Goal: Task Accomplishment & Management: Complete application form

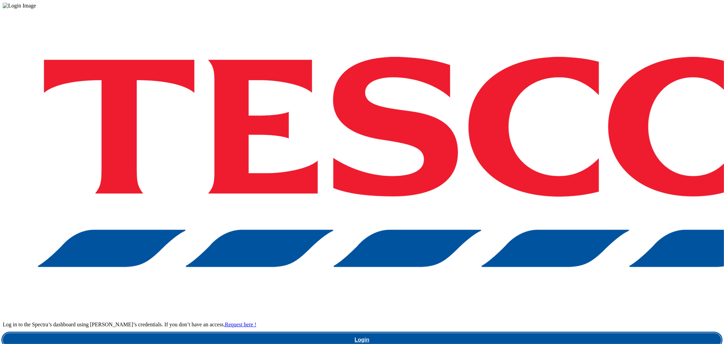
click at [583, 333] on link "Login" at bounding box center [362, 340] width 719 height 14
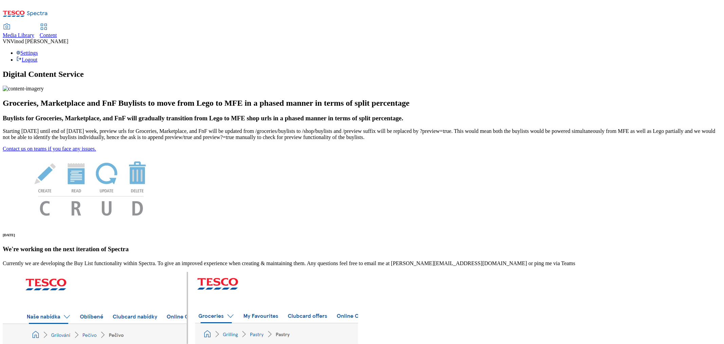
click at [57, 32] on span "Content" at bounding box center [48, 35] width 17 height 6
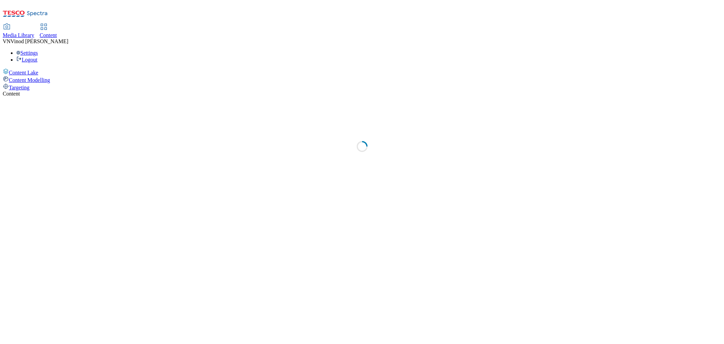
select select "ghs-[GEOGRAPHIC_DATA]"
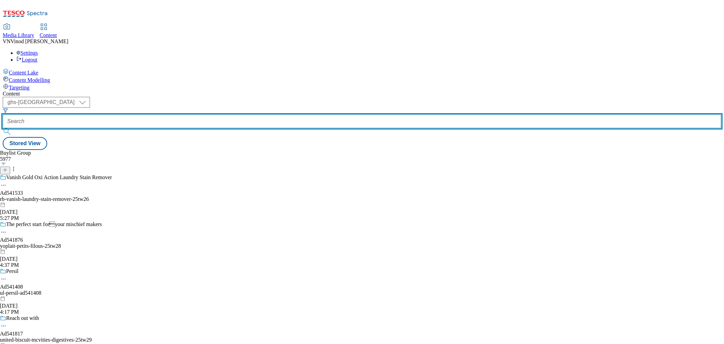
click at [166, 114] on input "text" at bounding box center [362, 121] width 719 height 14
paste input "ad540679"
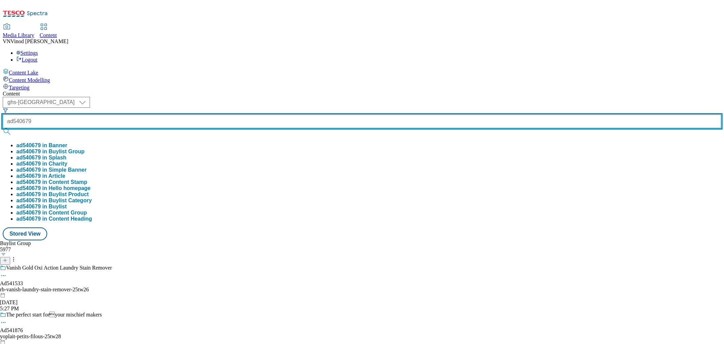
type input "ad540679"
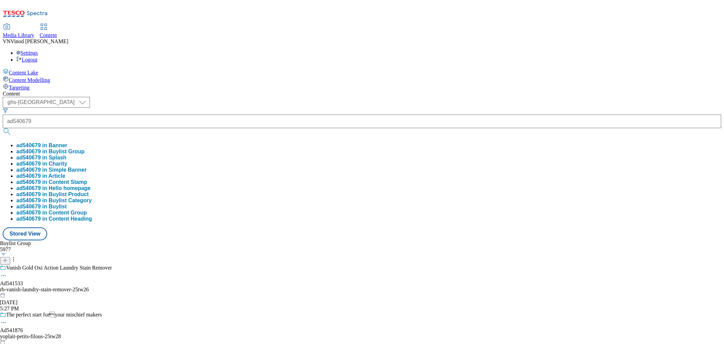
click at [85, 148] on button "ad540679 in Buylist Group" at bounding box center [50, 151] width 68 height 6
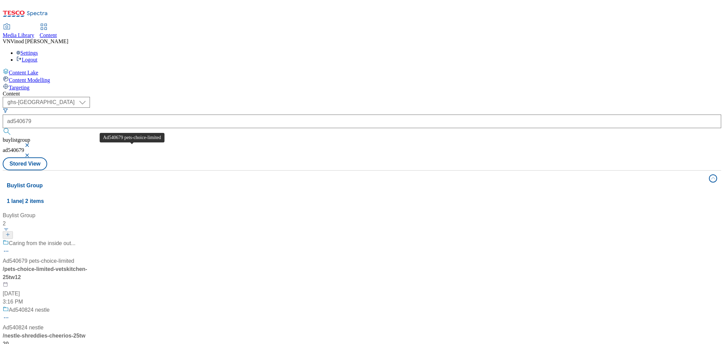
click at [74, 257] on div "Ad540679 pets-choice-limited" at bounding box center [39, 261] width 72 height 8
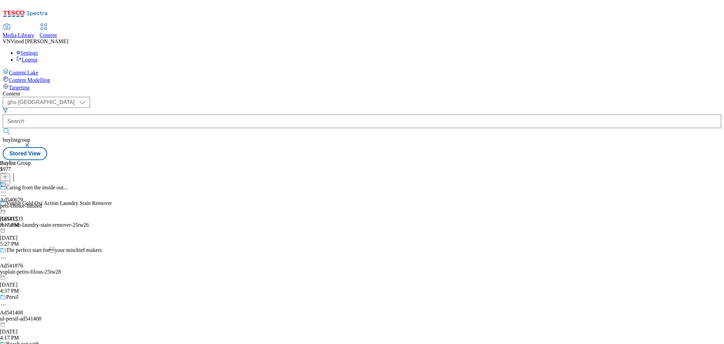
click at [7, 192] on icon at bounding box center [3, 195] width 7 height 7
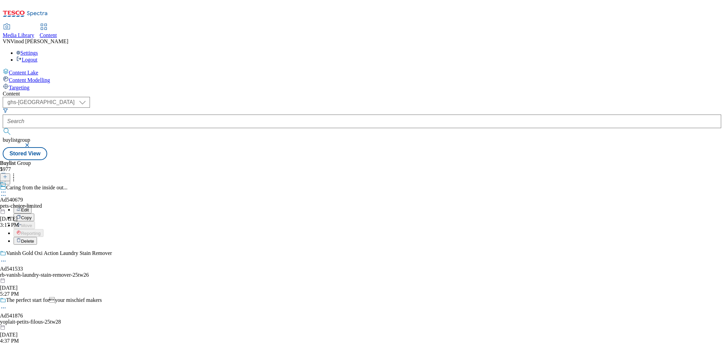
click at [32, 205] on button "Edit" at bounding box center [23, 209] width 18 height 8
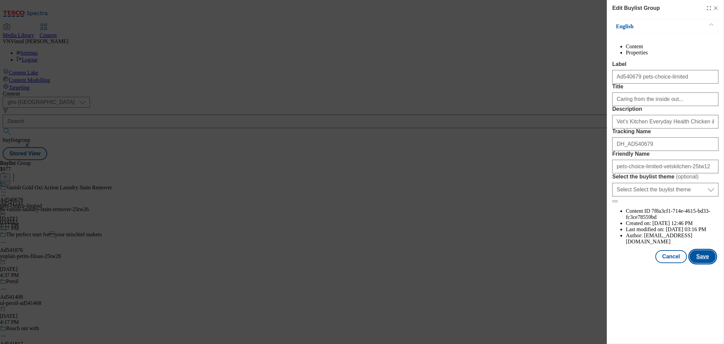
click at [707, 263] on button "Save" at bounding box center [703, 256] width 26 height 13
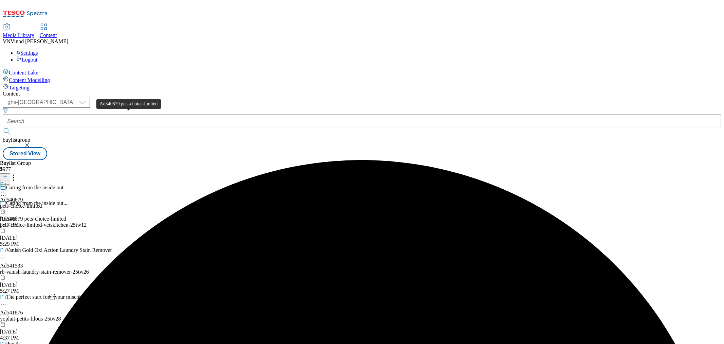
click at [66, 216] on div "Ad540679 pets-choice-limited" at bounding box center [33, 219] width 66 height 6
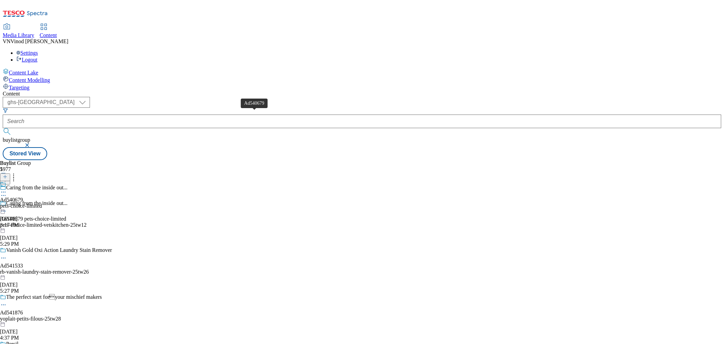
click at [23, 197] on div "Ad540679" at bounding box center [11, 200] width 23 height 6
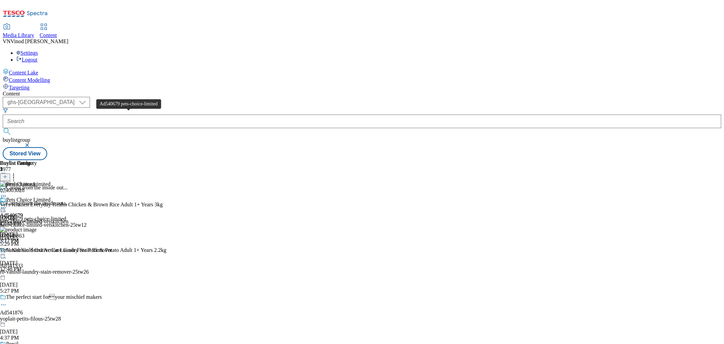
click at [66, 216] on div "Ad540679 pets-choice-limited" at bounding box center [33, 219] width 66 height 6
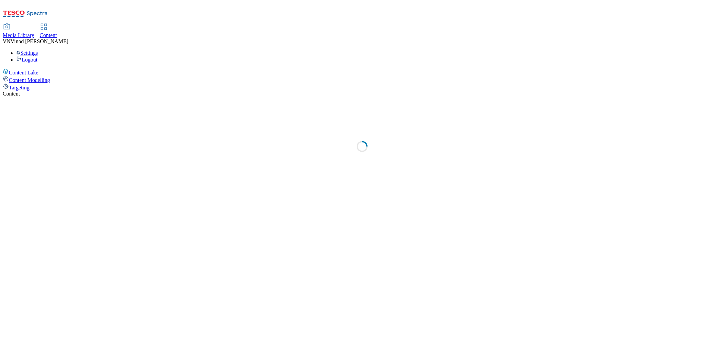
select select "ghs-uk"
select select "ghs-[GEOGRAPHIC_DATA]"
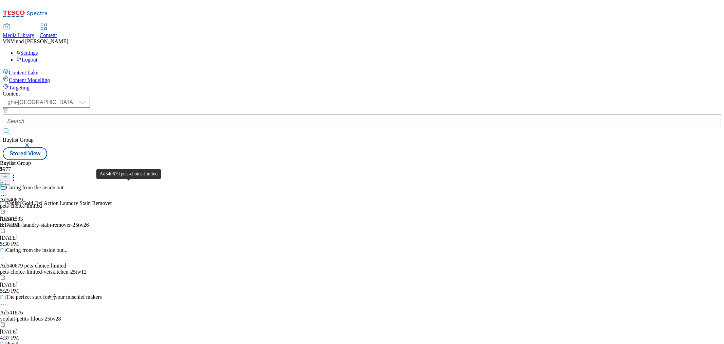
click at [66, 262] on div "Ad540679 pets-choice-limited" at bounding box center [33, 265] width 66 height 6
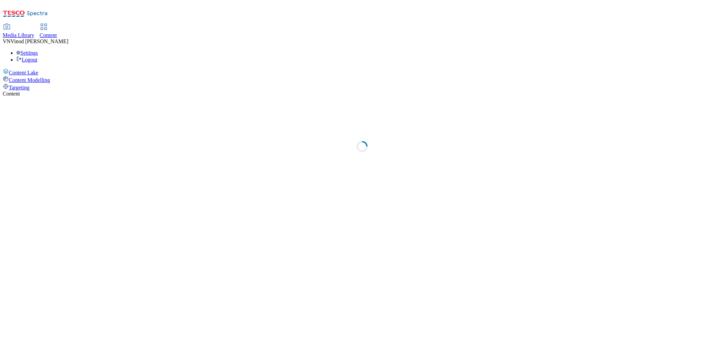
select select "ghs-[GEOGRAPHIC_DATA]"
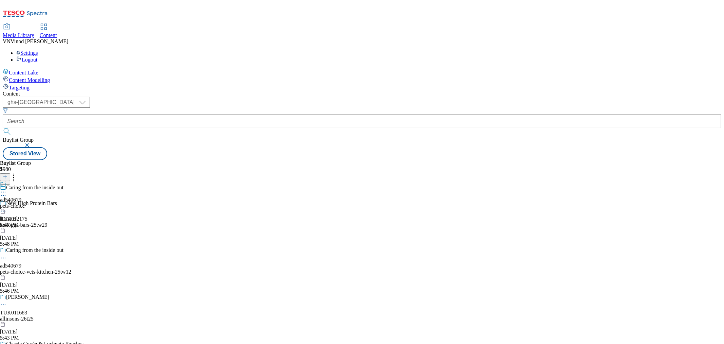
click at [7, 178] on icon at bounding box center [5, 180] width 5 height 5
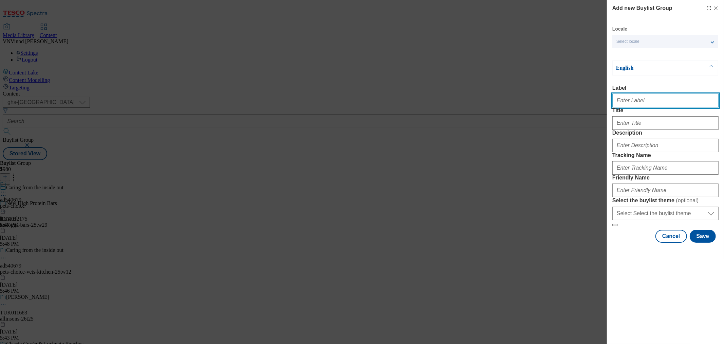
click at [634, 102] on input "Label" at bounding box center [665, 101] width 106 height 14
paste input "541115"
paste input "Danone"
click at [634, 97] on input "Ad541115 Danone" at bounding box center [665, 101] width 106 height 14
type input "Ad541115 danone"
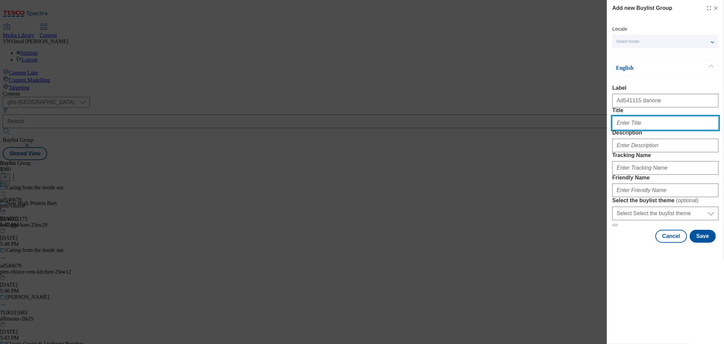
click at [636, 130] on input "Title" at bounding box center [665, 123] width 106 height 14
paste input "Back To School ready with Actimel Kids"
type input "Back To School ready with Actimel Kids"
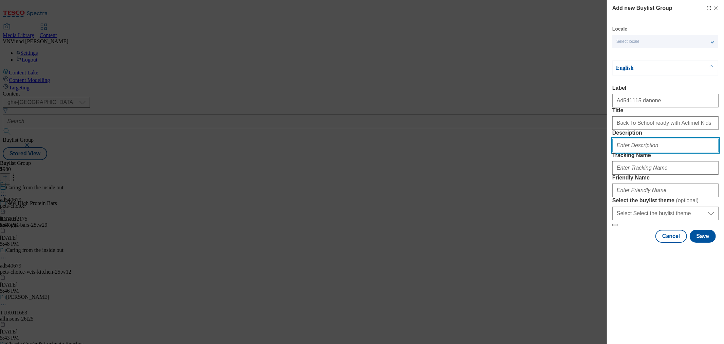
click at [634, 152] on input "Description" at bounding box center [665, 146] width 106 height 14
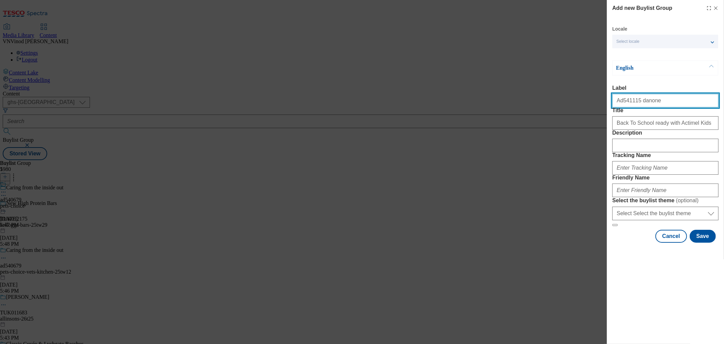
click at [621, 100] on input "Ad541115 danone" at bounding box center [665, 101] width 106 height 14
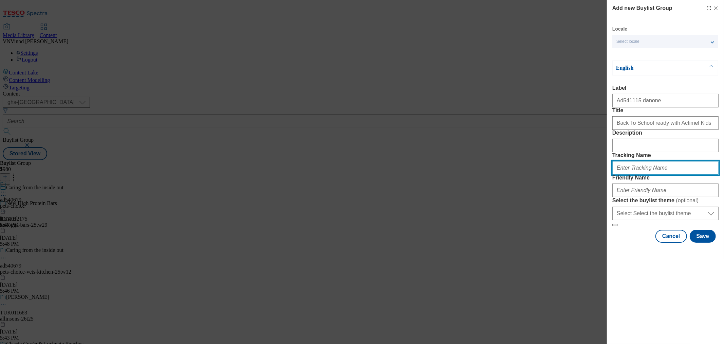
click at [643, 175] on input "Tracking Name" at bounding box center [665, 168] width 106 height 14
paste input "Ad541115"
click at [630, 175] on input "DH_ADAd541115" at bounding box center [665, 168] width 106 height 14
type input "DH_AD541115"
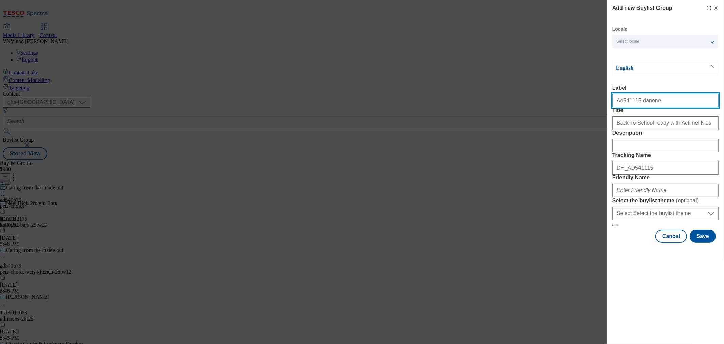
click at [641, 106] on input "Ad541115 danone" at bounding box center [665, 101] width 106 height 14
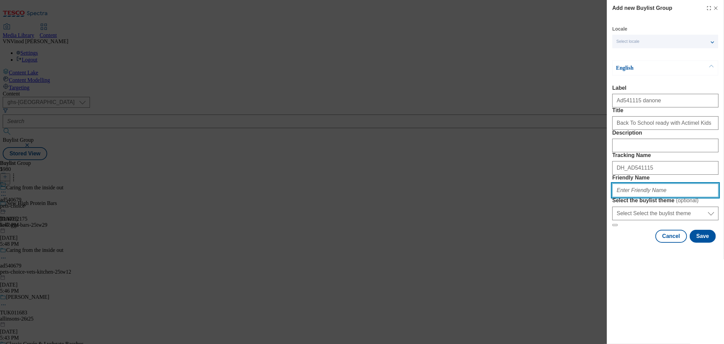
click at [645, 197] on input "Friendly Name" at bounding box center [665, 190] width 106 height 14
paste input "danone"
paste input "Actimel Kids"
click at [632, 197] on input "danone-Actimel Kids" at bounding box center [665, 190] width 106 height 14
click at [665, 197] on input "danone-actimel-kids" at bounding box center [665, 190] width 106 height 14
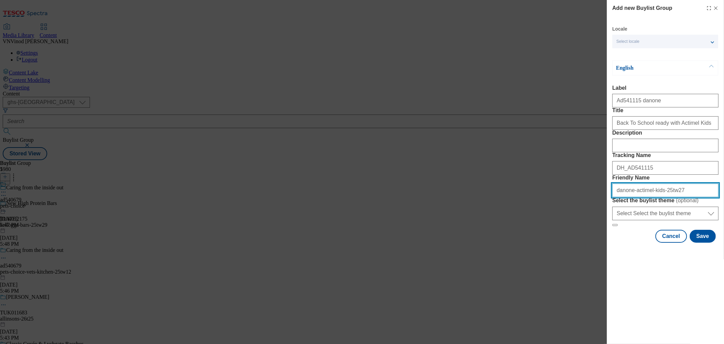
drag, startPoint x: 683, startPoint y: 239, endPoint x: 431, endPoint y: 231, distance: 252.4
click at [431, 232] on div "Add new Buylist Group Locale Select locale English Welsh English Label Ad541115…" at bounding box center [362, 172] width 724 height 344
type input "danone-actimel-kids-25tw27"
click at [705, 242] on button "Save" at bounding box center [703, 236] width 26 height 13
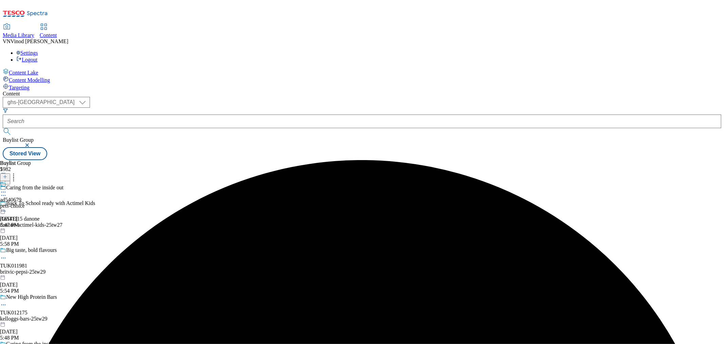
drag, startPoint x: 545, startPoint y: 165, endPoint x: 471, endPoint y: 153, distance: 75.5
click at [545, 160] on div "Buylist Group 5982 Caring from the inside out Back To School ready with Actimel…" at bounding box center [362, 160] width 719 height 0
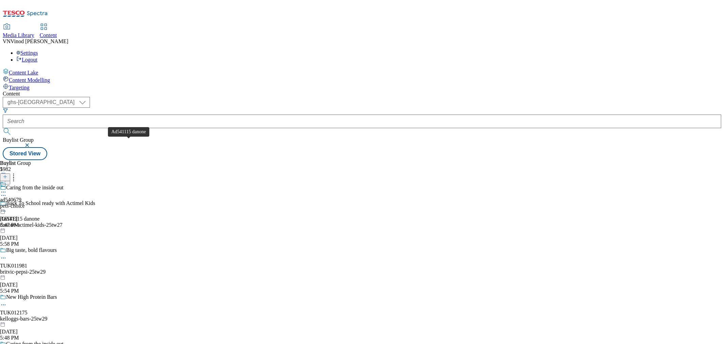
click at [40, 216] on div "Ad541115 danone" at bounding box center [20, 219] width 40 height 6
click at [7, 174] on icon at bounding box center [5, 176] width 5 height 5
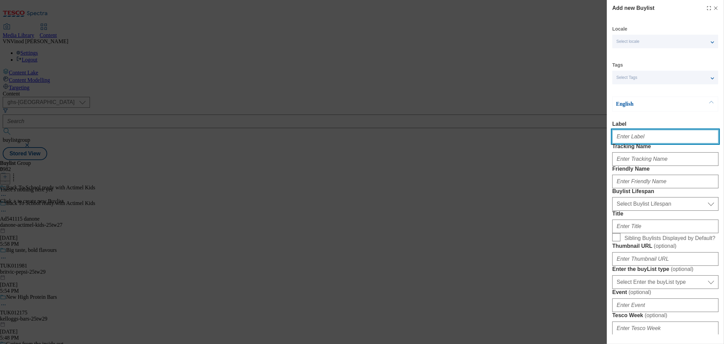
click at [634, 138] on input "Label" at bounding box center [665, 137] width 106 height 14
paste input "541115"
type input "Ad541115"
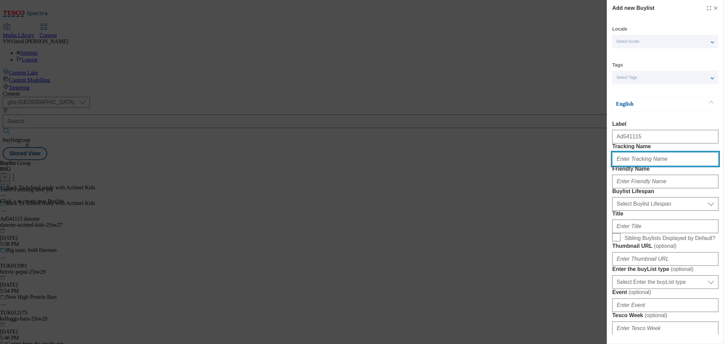
click at [651, 166] on input "Tracking Name" at bounding box center [665, 159] width 106 height 14
paste input "541115"
type input "DH_AD541115"
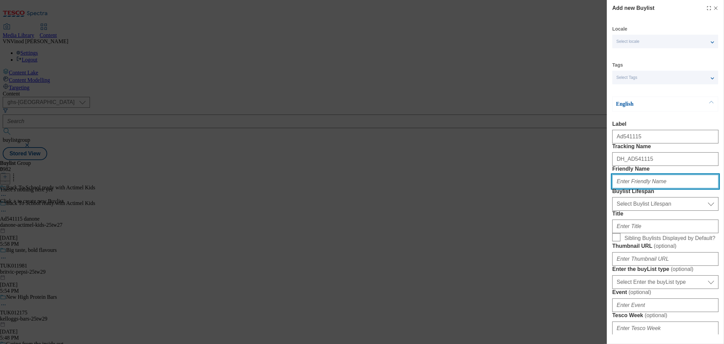
click at [644, 188] on input "Friendly Name" at bounding box center [665, 182] width 106 height 14
paste input "danone"
type input "danone"
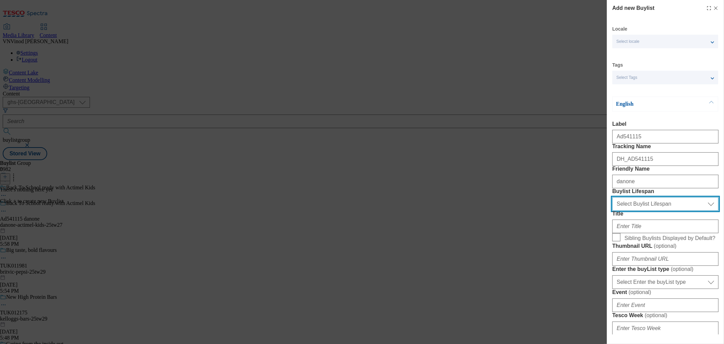
click at [648, 210] on select "Select Buylist Lifespan evergreen seasonal tactical" at bounding box center [665, 204] width 106 height 14
select select "tactical"
click at [612, 210] on select "Select Buylist Lifespan evergreen seasonal tactical" at bounding box center [665, 204] width 106 height 14
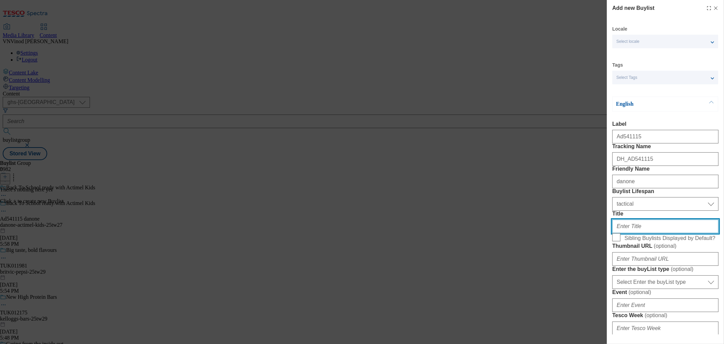
click at [634, 233] on input "Title" at bounding box center [665, 226] width 106 height 14
paste input "Immune Support for any adventure"
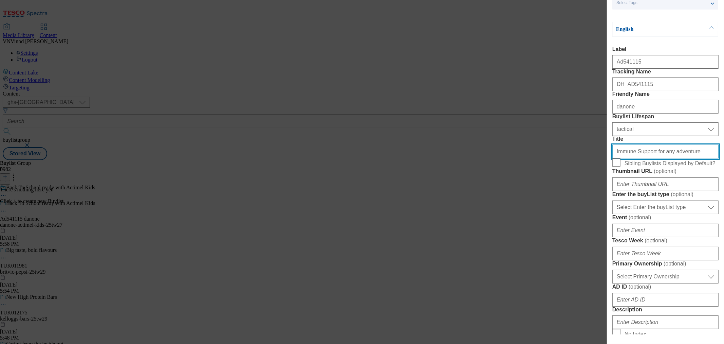
scroll to position [75, 0]
type input "Immune Support for any adventure"
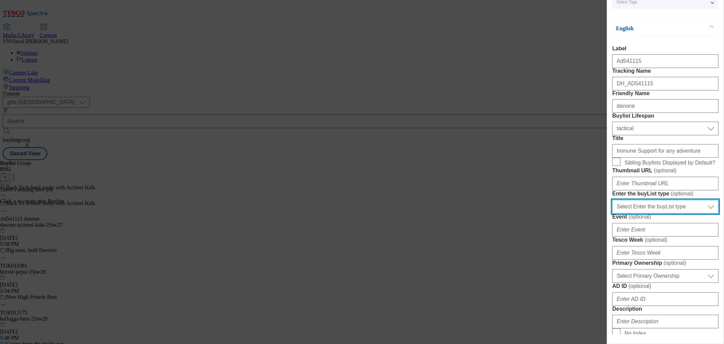
click at [640, 213] on select "Select Enter the buyList type event supplier funded long term >4 weeks supplier…" at bounding box center [665, 207] width 106 height 14
select select "supplier funded short term 1-3 weeks"
click at [612, 213] on select "Select Enter the buyList type event supplier funded long term >4 weeks supplier…" at bounding box center [665, 207] width 106 height 14
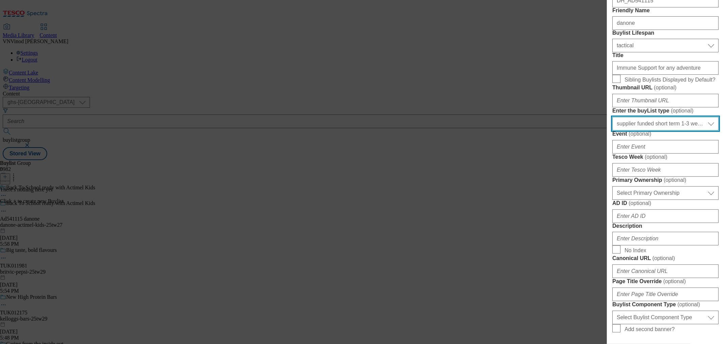
scroll to position [188, 0]
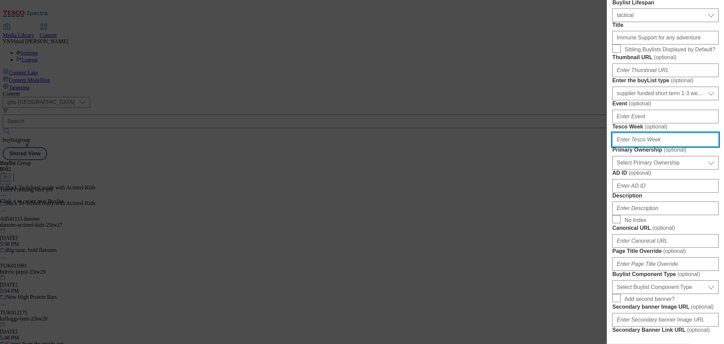
click at [655, 146] on input "Tesco Week ( optional )" at bounding box center [665, 140] width 106 height 14
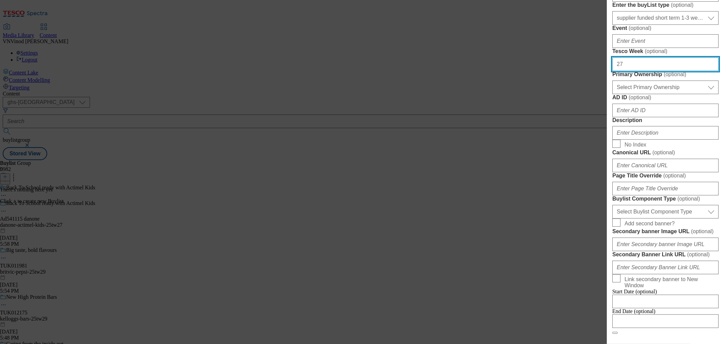
type input "27"
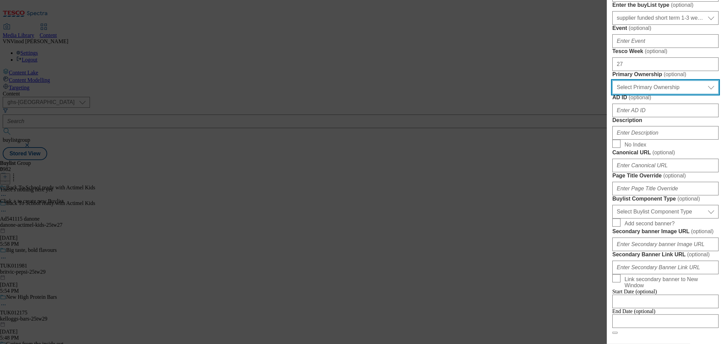
click at [644, 94] on select "Select Primary Ownership [PERSON_NAME]" at bounding box center [665, 87] width 106 height 14
select select "dunnhumby"
click at [612, 94] on select "Select Primary Ownership [PERSON_NAME]" at bounding box center [665, 87] width 106 height 14
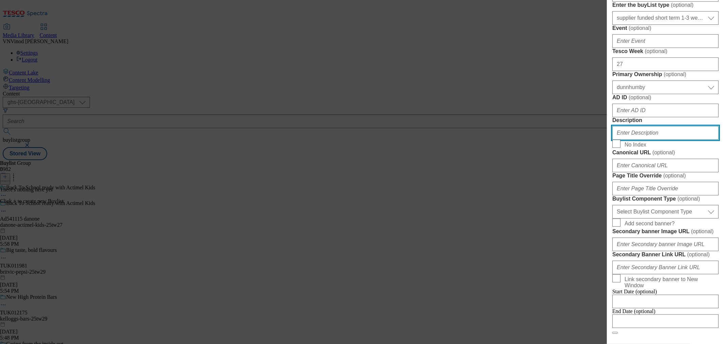
click at [653, 140] on input "Description" at bounding box center [665, 133] width 106 height 14
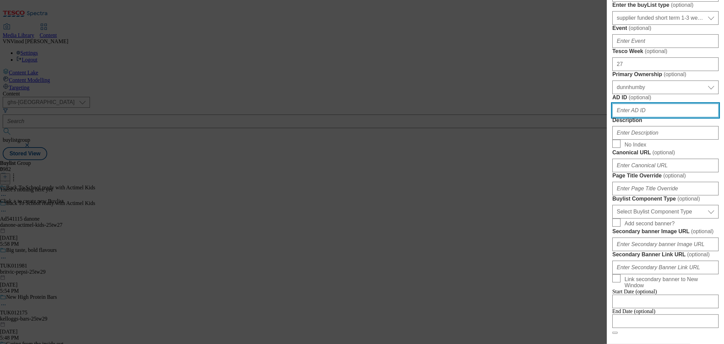
click at [645, 117] on input "AD ID ( optional )" at bounding box center [665, 111] width 106 height 14
paste input "541115"
type input "541115"
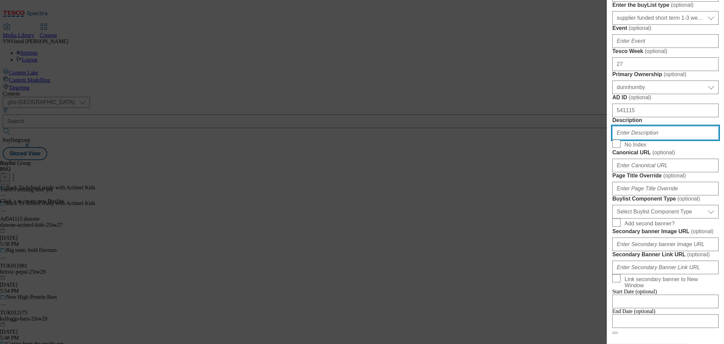
click at [642, 140] on input "Description" at bounding box center [665, 133] width 106 height 14
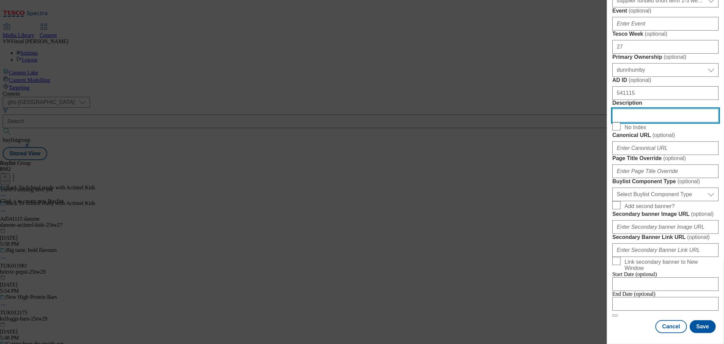
scroll to position [415, 0]
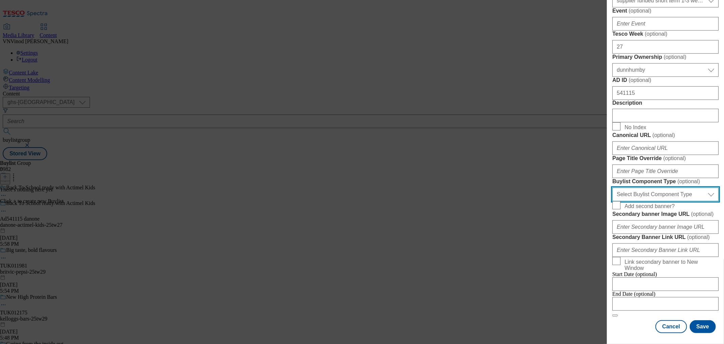
click at [678, 201] on select "Select Buylist Component Type Banner Competition Header Meal" at bounding box center [665, 194] width 106 height 14
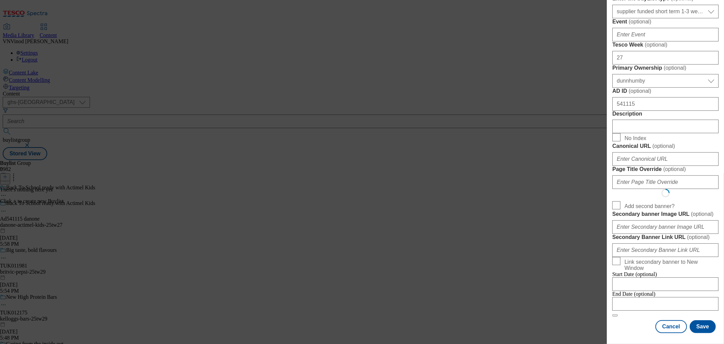
select select "Banner"
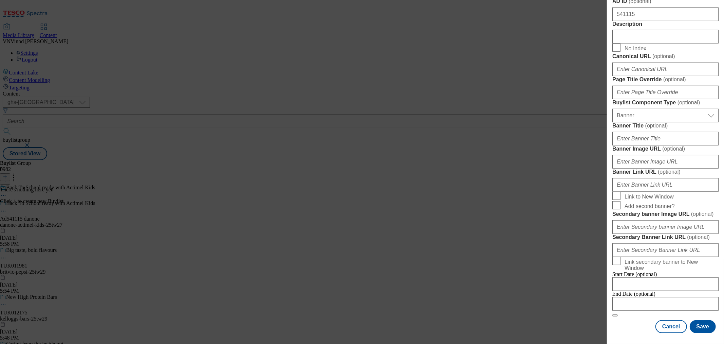
scroll to position [655, 0]
click at [657, 297] on input "Modal" at bounding box center [665, 304] width 106 height 14
select select "2025"
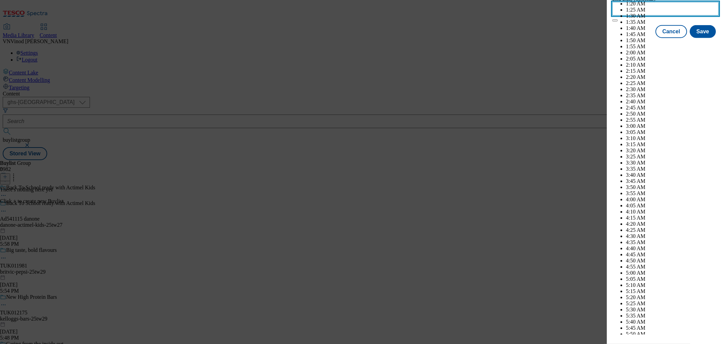
scroll to position [2704, 0]
select select "November"
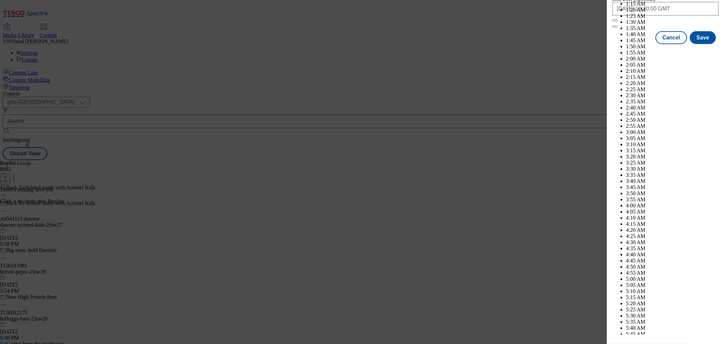
click at [624, 44] on div "Cancel Save" at bounding box center [665, 37] width 106 height 13
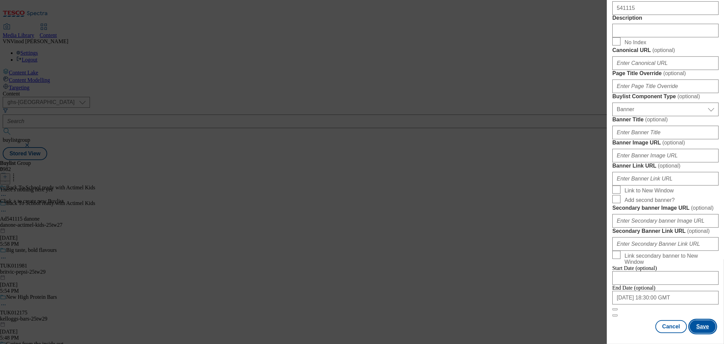
click at [700, 323] on button "Save" at bounding box center [703, 326] width 26 height 13
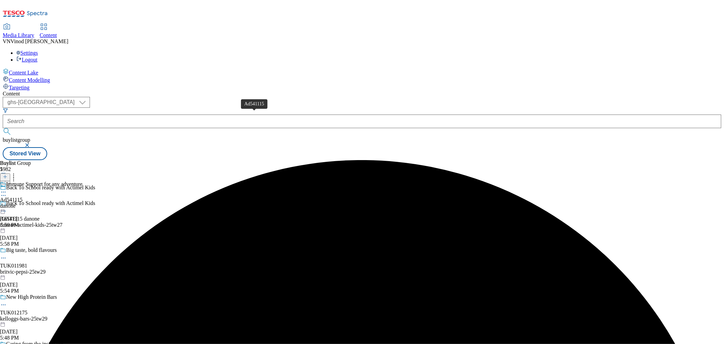
click at [22, 197] on div "Ad541115" at bounding box center [11, 200] width 22 height 6
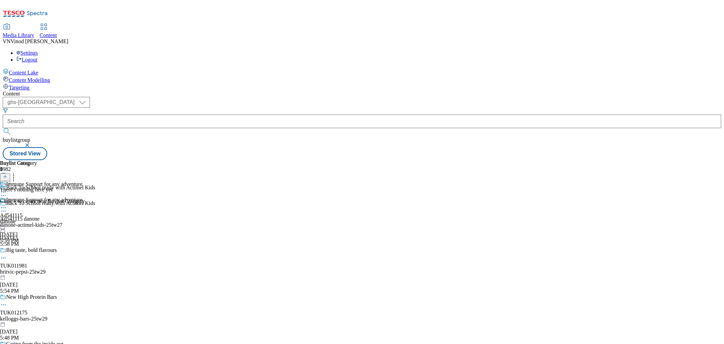
click at [7, 177] on line at bounding box center [4, 177] width 3 height 0
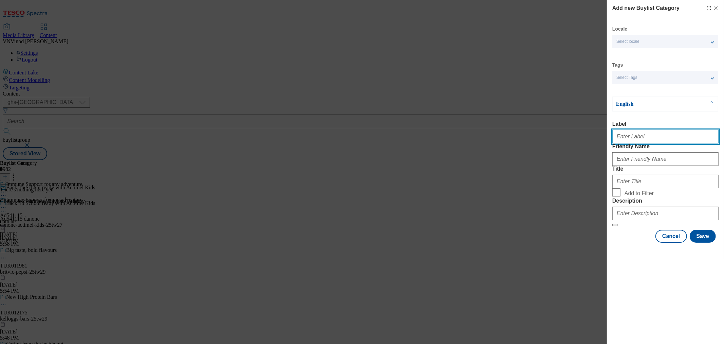
click at [641, 143] on input "Label" at bounding box center [665, 137] width 106 height 14
paste input "541115"
type input "Ad541115"
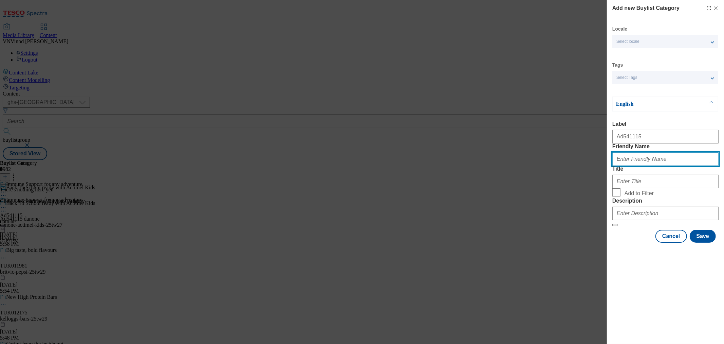
click at [640, 166] on input "Friendly Name" at bounding box center [665, 159] width 106 height 14
paste input "danone-actimel-kids"
type input "danone-actimel-kids"
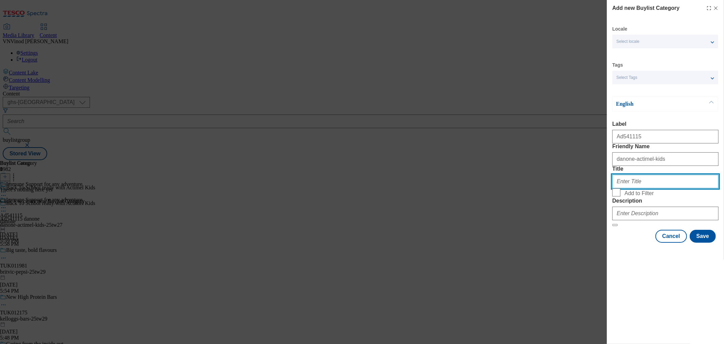
click at [646, 188] on input "Title" at bounding box center [665, 182] width 106 height 14
paste input "Danone"
type input "Danone"
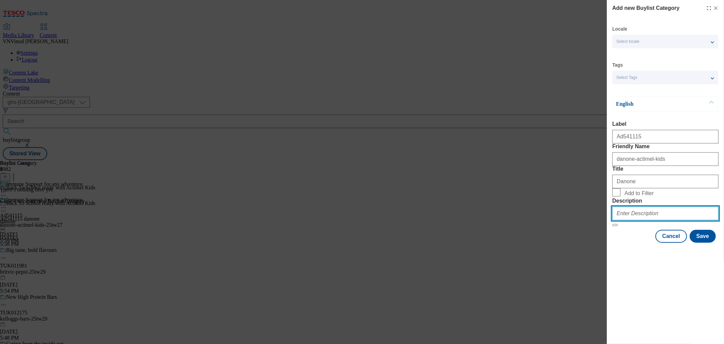
click at [647, 220] on input "Description" at bounding box center [665, 213] width 106 height 14
click at [702, 242] on button "Save" at bounding box center [703, 236] width 26 height 13
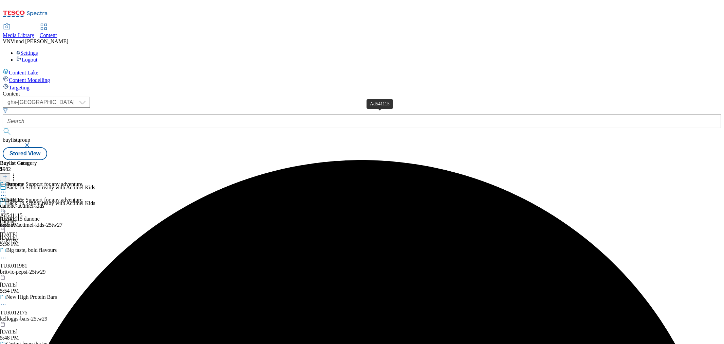
click at [22, 197] on div "Ad541115" at bounding box center [11, 200] width 22 height 6
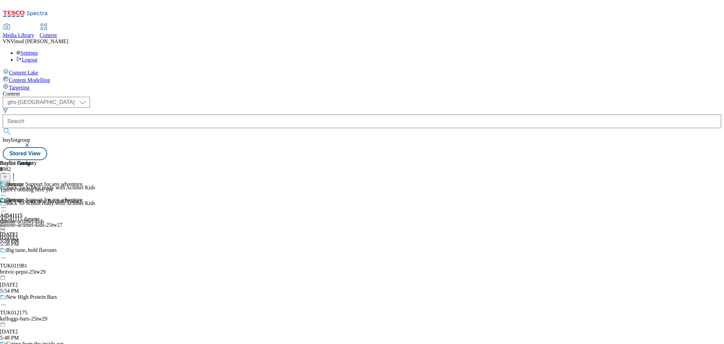
click at [7, 174] on icon at bounding box center [5, 176] width 5 height 5
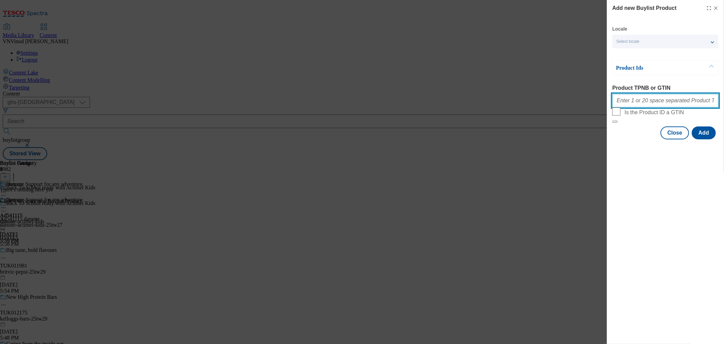
click at [644, 102] on input "Product TPNB or GTIN" at bounding box center [665, 101] width 106 height 14
paste input "89462336"
type input "89462336"
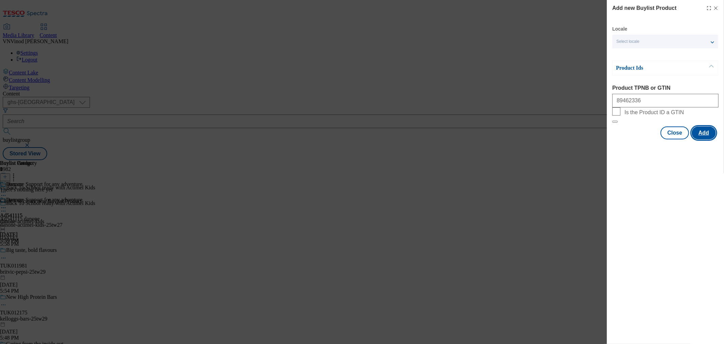
click at [703, 139] on button "Add" at bounding box center [704, 132] width 24 height 13
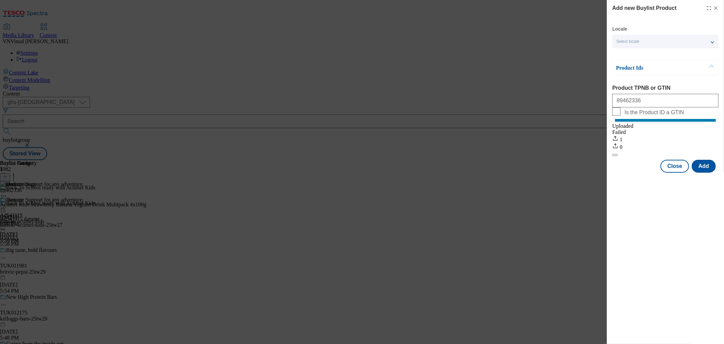
click at [715, 9] on line "Modal" at bounding box center [716, 8] width 3 height 3
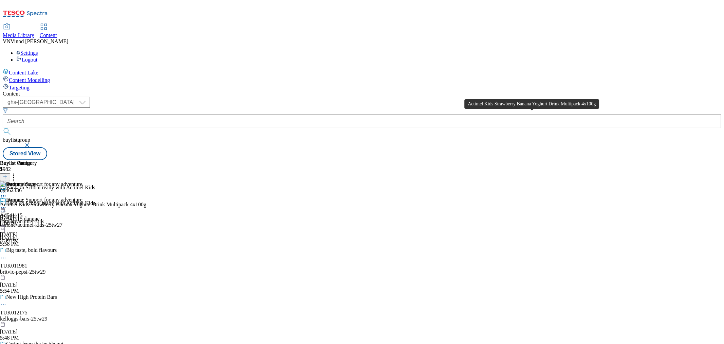
click at [146, 201] on div "Actimel Kids Strawberry Banana Yoghurt Drink Multipack 4x100g" at bounding box center [73, 204] width 146 height 6
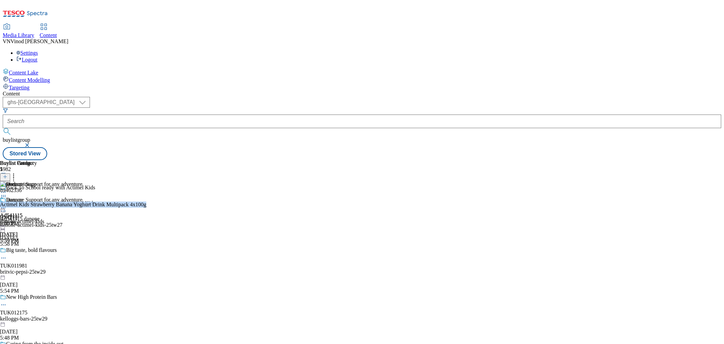
copy div "Actimel Kids Strawberry Banana Yoghurt Drink Multipack 4x100g"
click at [7, 207] on icon at bounding box center [3, 210] width 7 height 7
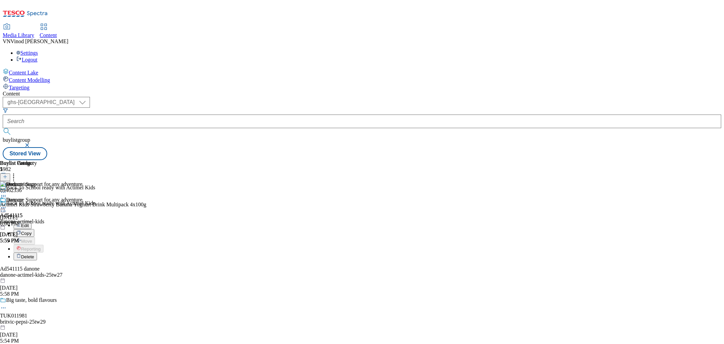
click at [32, 221] on button "Edit" at bounding box center [23, 225] width 18 height 8
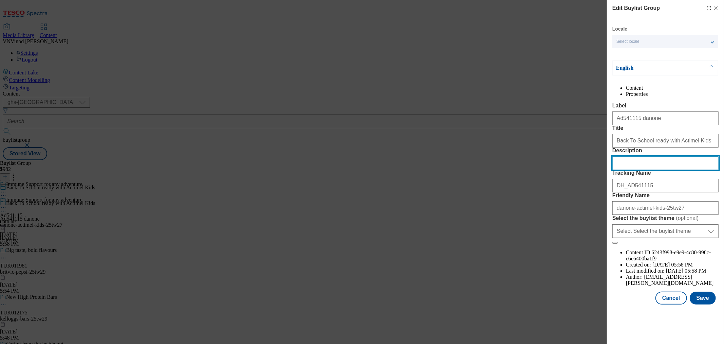
click at [642, 170] on input "Description" at bounding box center [665, 163] width 106 height 14
paste input "Actimel Kids Strawberry Banana Yoghurt Drink Multipack 4x100g"
type input "Actimel Kids Strawberry Banana Yoghurt Drink Multipack 4x100g"
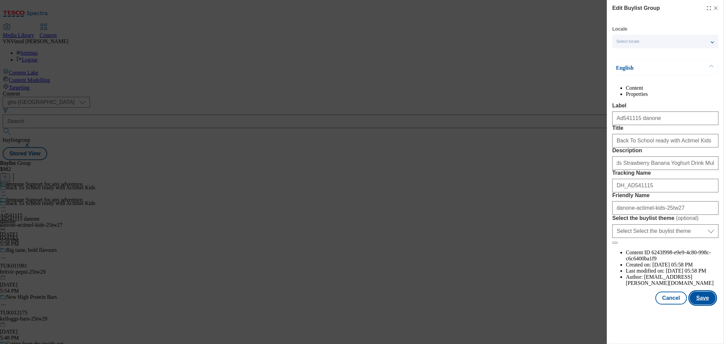
click at [698, 304] on button "Save" at bounding box center [703, 297] width 26 height 13
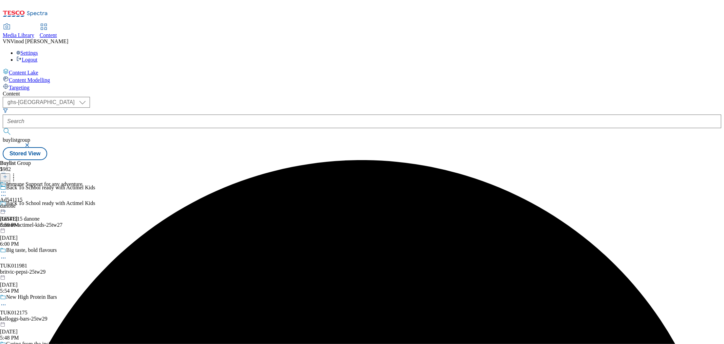
click at [7, 188] on icon at bounding box center [3, 191] width 7 height 7
click at [32, 202] on button "Edit" at bounding box center [23, 206] width 18 height 8
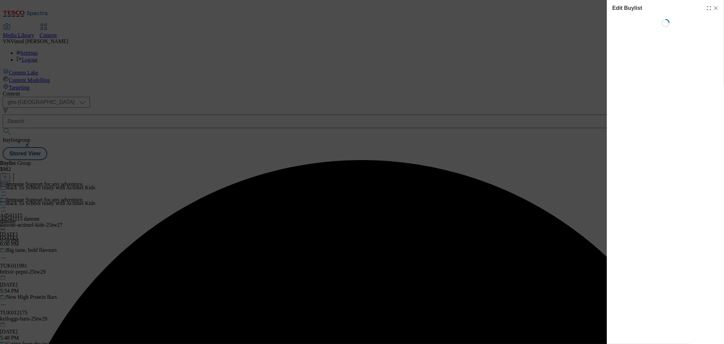
select select "tactical"
select select "supplier funded short term 1-3 weeks"
select select "dunnhumby"
select select "Banner"
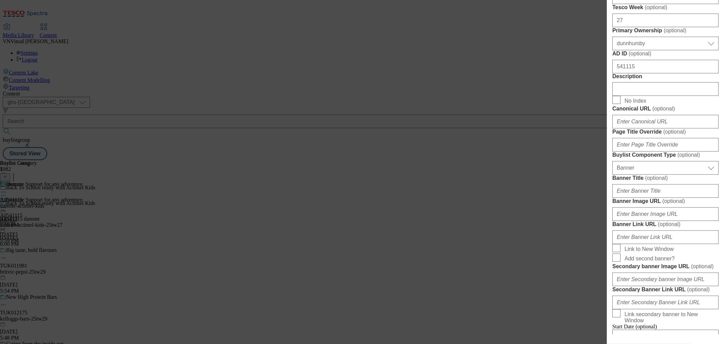
scroll to position [340, 0]
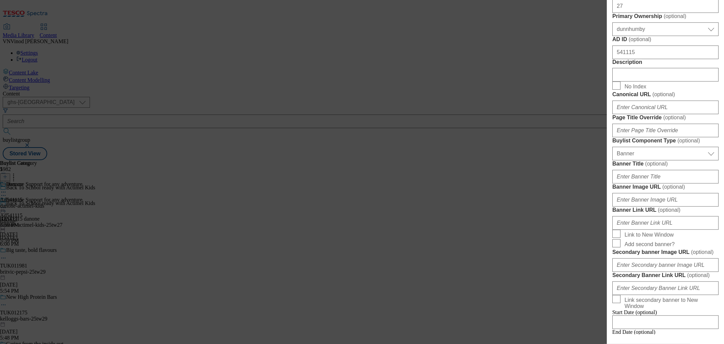
click at [643, 81] on div "Modal" at bounding box center [665, 73] width 106 height 16
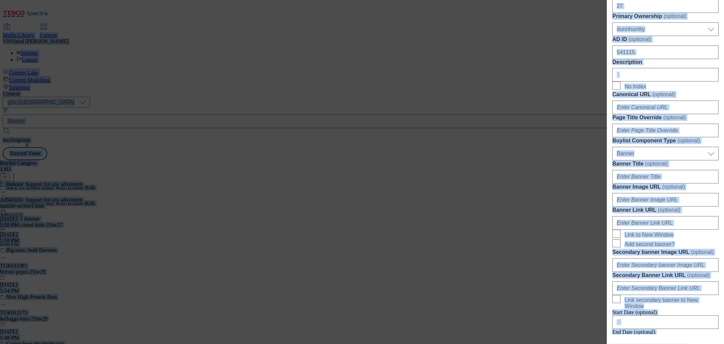
click at [643, 81] on input "Description" at bounding box center [665, 75] width 106 height 14
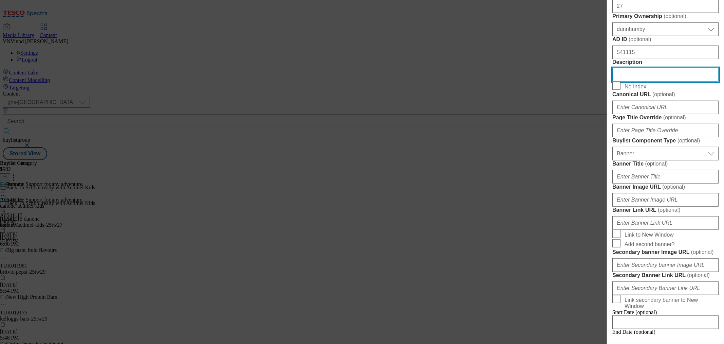
paste input "Actimel Kids Strawberry Banana Yoghurt Drink Multipack 4x100g"
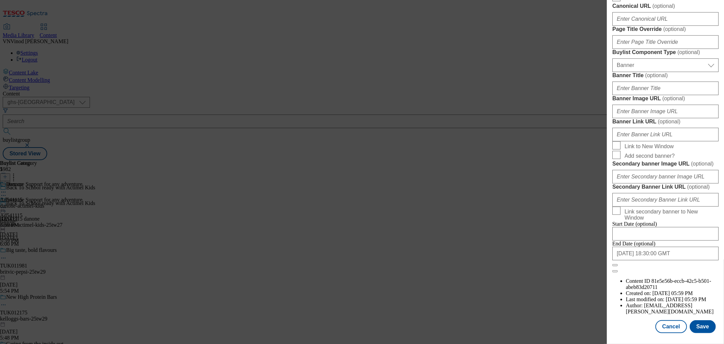
scroll to position [684, 0]
type input "Actimel Kids Strawberry Banana Yoghurt Drink Multipack 4x100g"
click at [703, 321] on button "Save" at bounding box center [703, 326] width 26 height 13
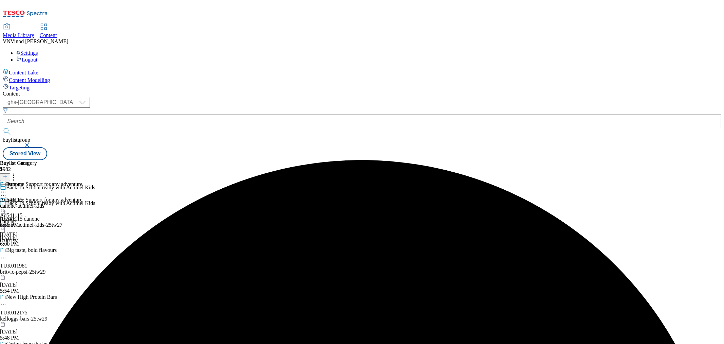
click at [7, 188] on icon at bounding box center [3, 191] width 7 height 7
click at [32, 202] on button "Edit" at bounding box center [23, 206] width 18 height 8
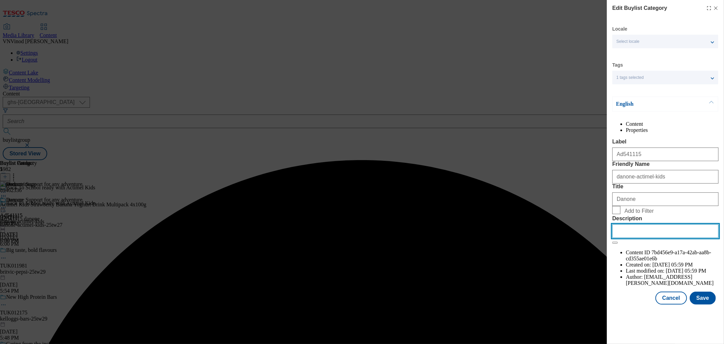
click at [634, 238] on input "Description" at bounding box center [665, 231] width 106 height 14
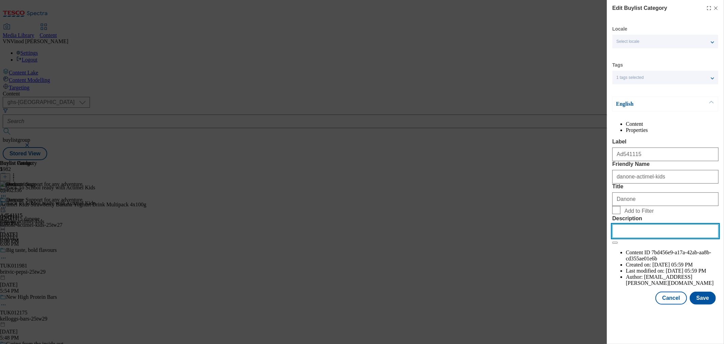
paste input "Actimel Kids Strawberry Banana Yoghurt Drink Multipack 4x100g"
type input "Actimel Kids Strawberry Banana Yoghurt Drink Multipack 4x100g"
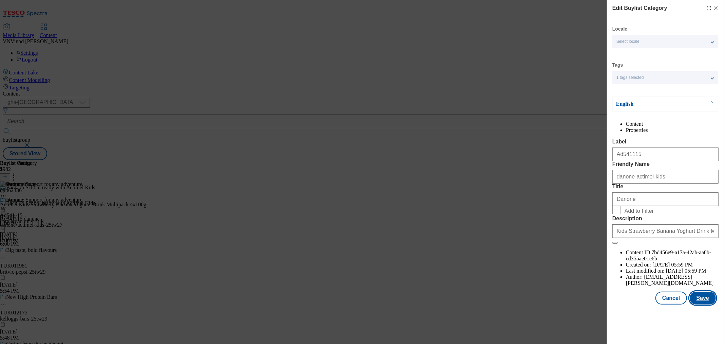
click at [699, 304] on button "Save" at bounding box center [703, 297] width 26 height 13
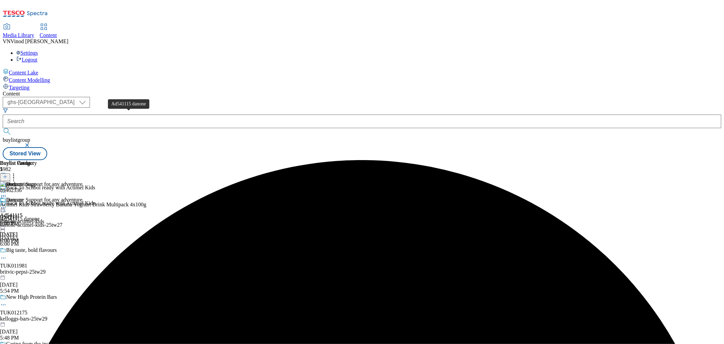
click at [40, 216] on div "Ad541115 danone" at bounding box center [20, 219] width 40 height 6
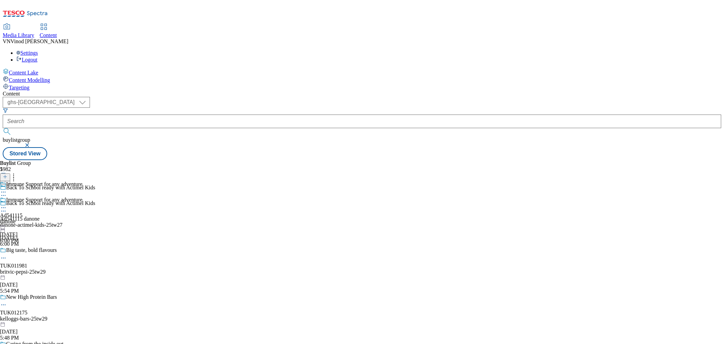
click at [7, 178] on icon at bounding box center [5, 180] width 5 height 5
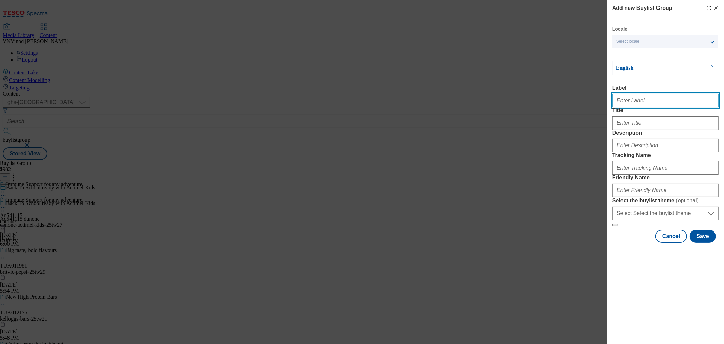
click at [649, 106] on input "Label" at bounding box center [665, 101] width 106 height 14
paste input "540001"
paste input "Danone"
click at [637, 102] on input "Ad540001 Danone" at bounding box center [665, 101] width 106 height 14
type input "Ad540001 danone"
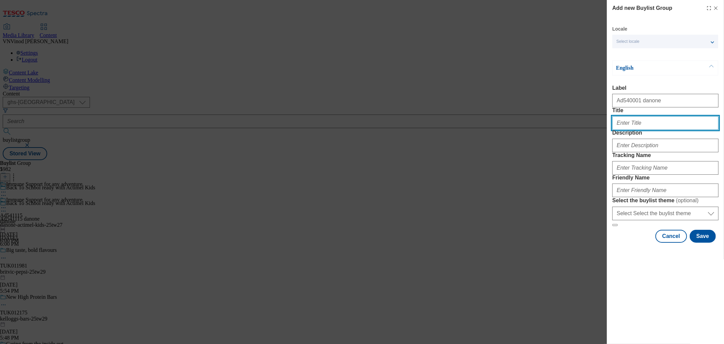
click at [633, 130] on input "Title" at bounding box center [665, 123] width 106 height 14
paste input "Back To School ready with Actimel Kids"
type input "Back To School ready with Actimel Kids"
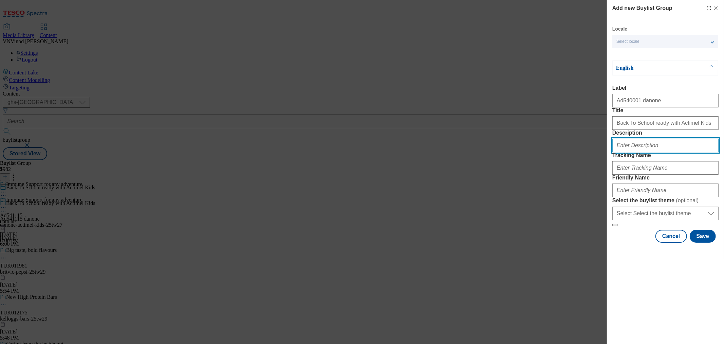
click at [638, 152] on input "Description" at bounding box center [665, 146] width 106 height 14
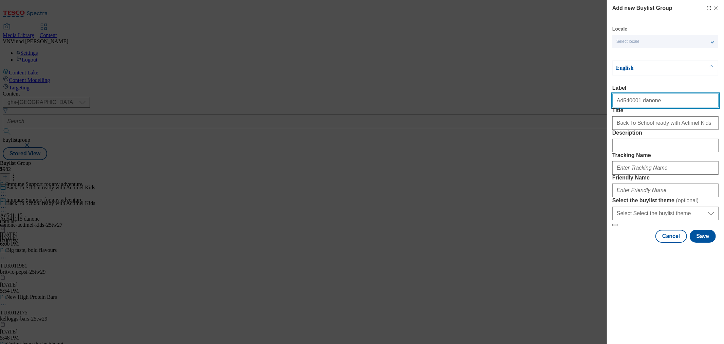
click at [630, 102] on input "Ad540001 danone" at bounding box center [665, 101] width 106 height 14
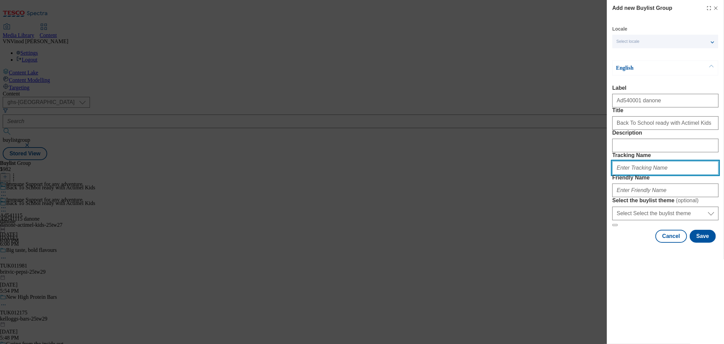
click at [653, 175] on input "Tracking Name" at bounding box center [665, 168] width 106 height 14
paste input "Ad540001"
click at [629, 175] on input "DH_ADAd540001" at bounding box center [665, 168] width 106 height 14
type input "DH_AD540001"
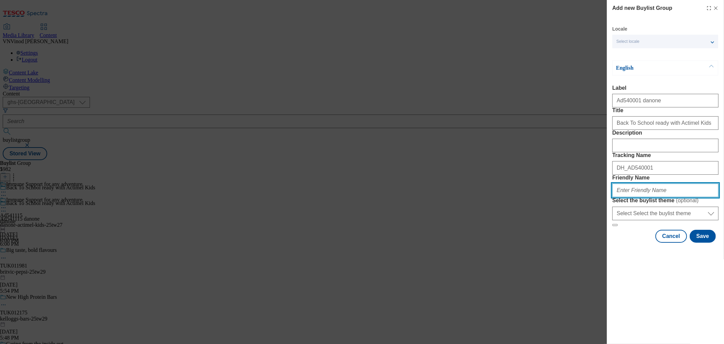
click at [653, 197] on input "Friendly Name" at bounding box center [665, 190] width 106 height 14
paste input "danone-actimel-kids"
drag, startPoint x: 666, startPoint y: 238, endPoint x: 443, endPoint y: 221, distance: 224.0
click at [449, 220] on div "Add new Buylist Group Locale Select locale English Welsh English Label Ad540001…" at bounding box center [362, 172] width 724 height 344
paste input "-25tw27"
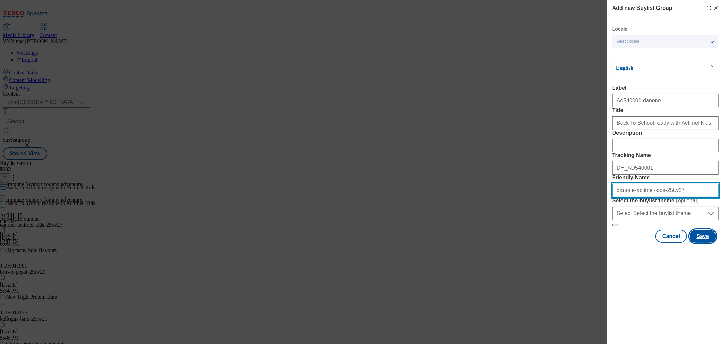
type input "danone-actimel-kids-25tw27"
click at [704, 242] on button "Save" at bounding box center [703, 236] width 26 height 13
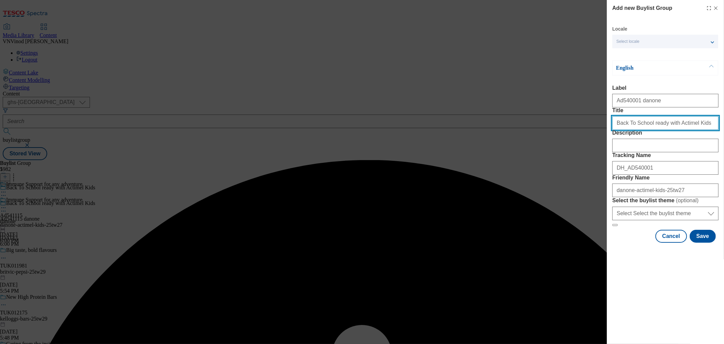
click at [694, 130] on input "Back To School ready with Actimel Kids" at bounding box center [665, 123] width 106 height 14
type input "Back To School ready with Actimel Kids"
click at [703, 242] on button "Save" at bounding box center [703, 236] width 26 height 13
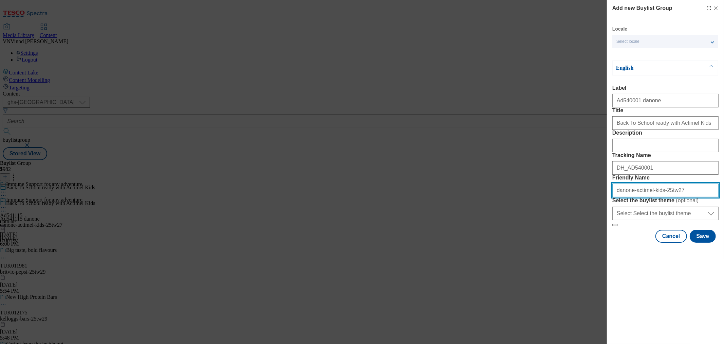
click at [655, 197] on input "Friendly Name" at bounding box center [665, 190] width 106 height 14
click at [669, 197] on input "danone-actimel-kids-immunesupport-25tw27" at bounding box center [665, 190] width 106 height 14
drag, startPoint x: 708, startPoint y: 239, endPoint x: 421, endPoint y: 246, distance: 287.0
click at [421, 246] on div "Add new Buylist Group Locale Select locale English Welsh English Label Title De…" at bounding box center [362, 172] width 724 height 344
type input "danone-actimel-kids-immune-support-25tw27"
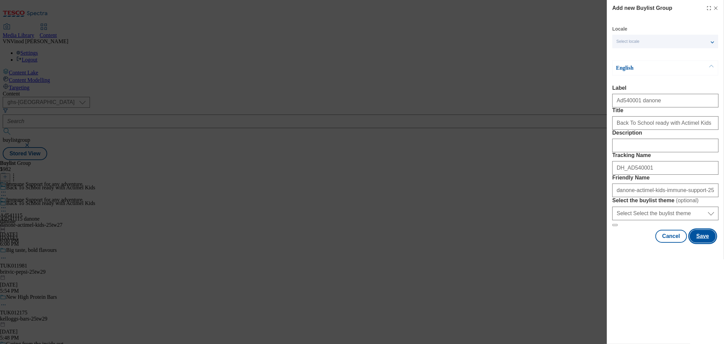
click at [701, 242] on button "Save" at bounding box center [703, 236] width 26 height 13
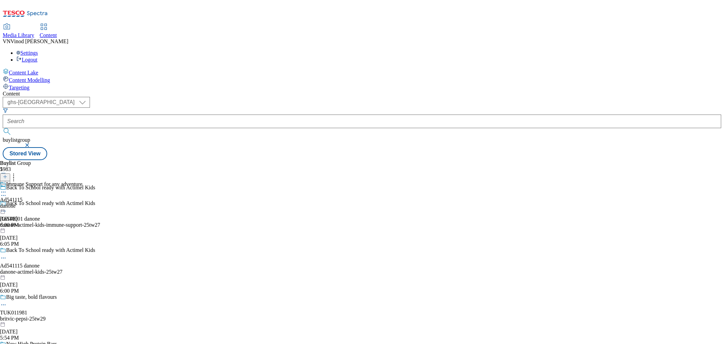
drag, startPoint x: 53, startPoint y: 178, endPoint x: 60, endPoint y: 164, distance: 15.6
click at [53, 91] on div "Content Lake Content Modelling Targeting" at bounding box center [362, 79] width 719 height 22
click at [40, 216] on div "Ad540001 danone" at bounding box center [20, 219] width 40 height 6
click at [7, 174] on icon at bounding box center [5, 176] width 5 height 5
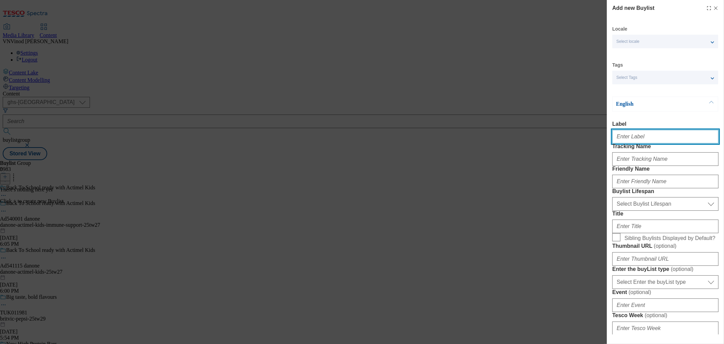
click at [645, 140] on input "Label" at bounding box center [665, 137] width 106 height 14
paste input "540001"
type input "Ad540001"
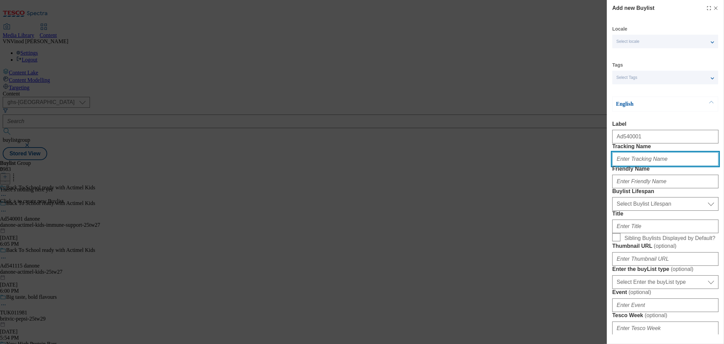
click at [635, 166] on input "Tracking Name" at bounding box center [665, 159] width 106 height 14
paste input "540001"
type input "DH_AD540001"
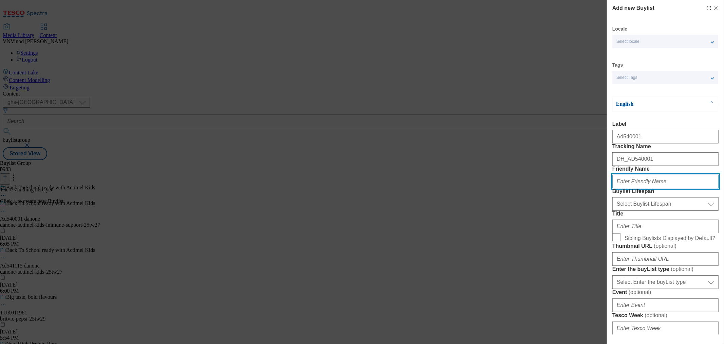
click at [642, 188] on input "Friendly Name" at bounding box center [665, 182] width 106 height 14
paste input "danone"
type input "danone"
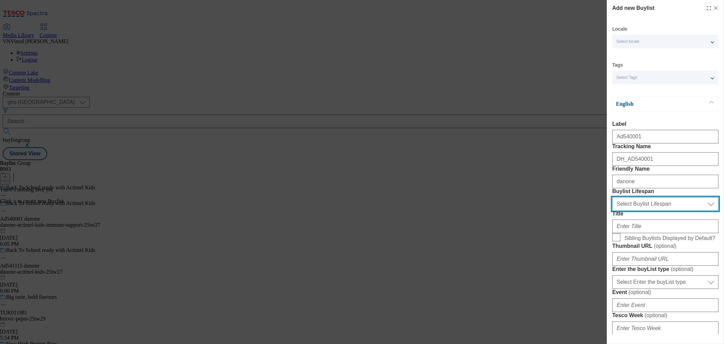
click at [650, 210] on select "Select Buylist Lifespan evergreen seasonal tactical" at bounding box center [665, 204] width 106 height 14
select select "tactical"
click at [612, 210] on select "Select Buylist Lifespan evergreen seasonal tactical" at bounding box center [665, 204] width 106 height 14
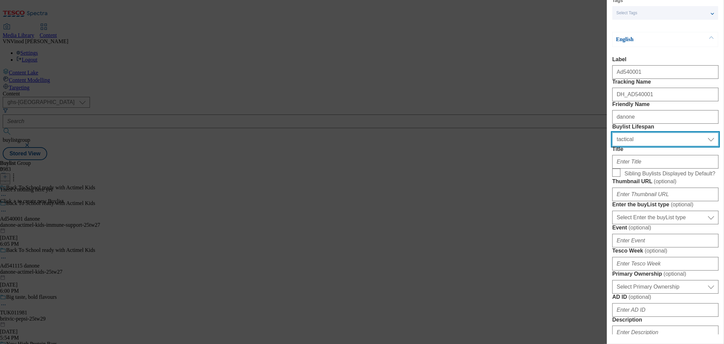
scroll to position [75, 0]
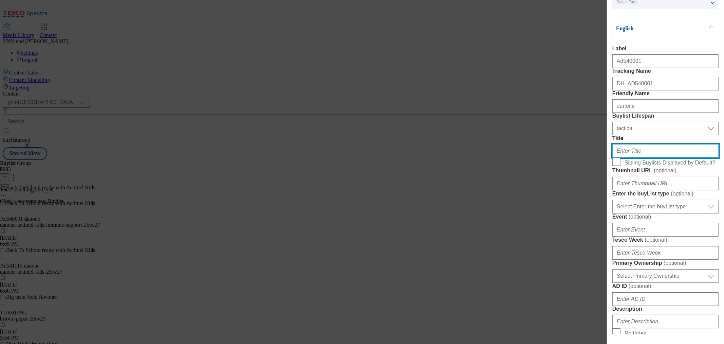
click at [645, 158] on input "Title" at bounding box center [665, 151] width 106 height 14
paste input "Immune Support for any adventure"
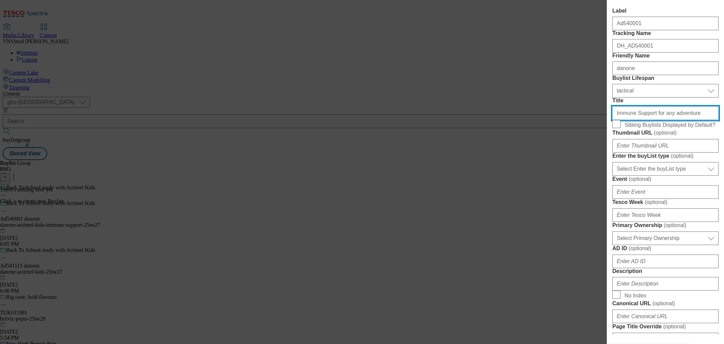
type input "Immune Support for any adventure"
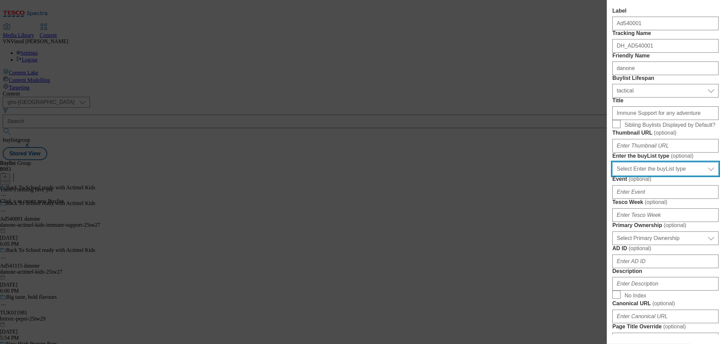
click at [647, 176] on select "Select Enter the buyList type event supplier funded long term >4 weeks supplier…" at bounding box center [665, 169] width 106 height 14
select select "supplier funded short term 1-3 weeks"
click at [612, 176] on select "Select Enter the buyList type event supplier funded long term >4 weeks supplier…" at bounding box center [665, 169] width 106 height 14
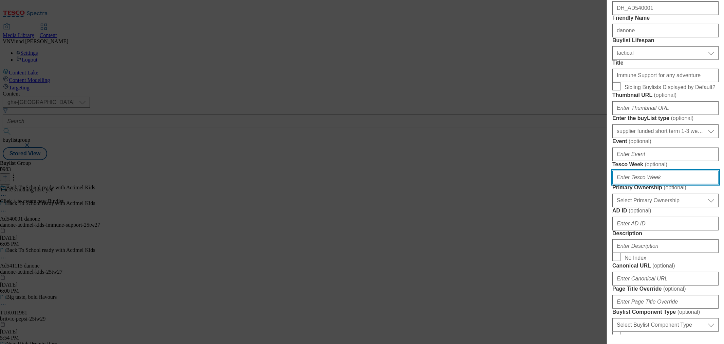
click at [644, 184] on input "Tesco Week ( optional )" at bounding box center [665, 177] width 106 height 14
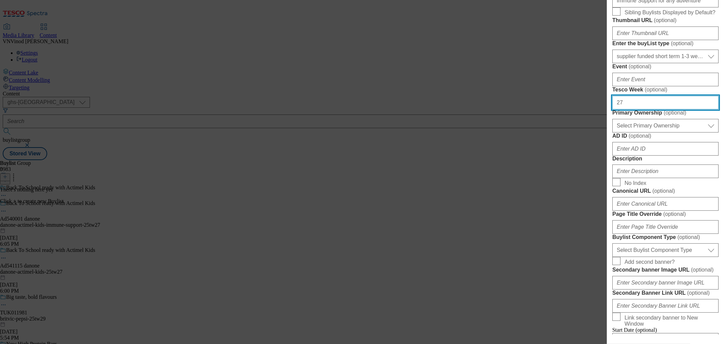
scroll to position [226, 0]
type input "27"
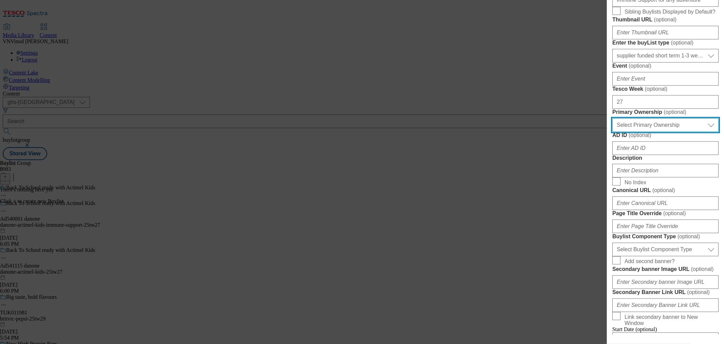
click at [645, 132] on select "Select Primary Ownership [PERSON_NAME]" at bounding box center [665, 125] width 106 height 14
select select "dunnhumby"
click at [612, 132] on select "Select Primary Ownership [PERSON_NAME]" at bounding box center [665, 125] width 106 height 14
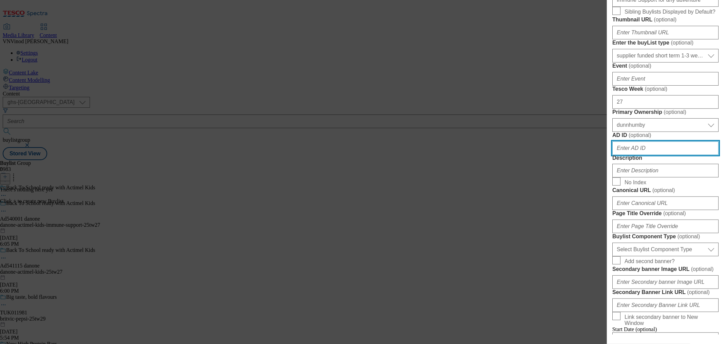
click at [652, 155] on input "AD ID ( optional )" at bounding box center [665, 148] width 106 height 14
paste input "540001"
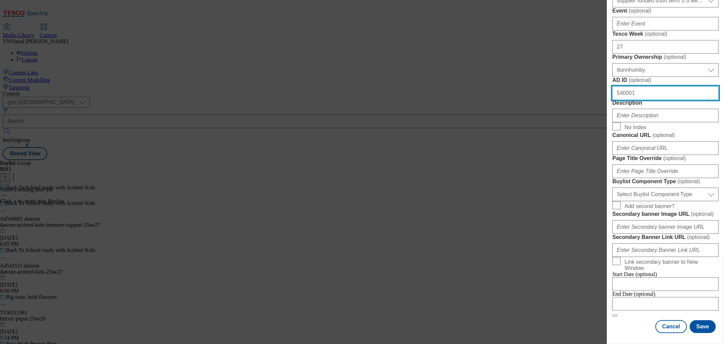
scroll to position [301, 0]
type input "540001"
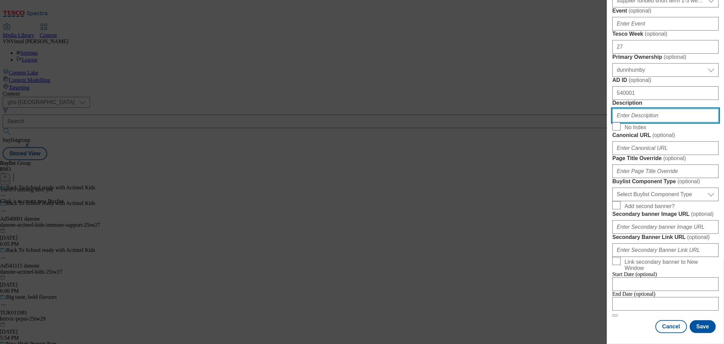
click at [650, 122] on input "Description" at bounding box center [665, 116] width 106 height 14
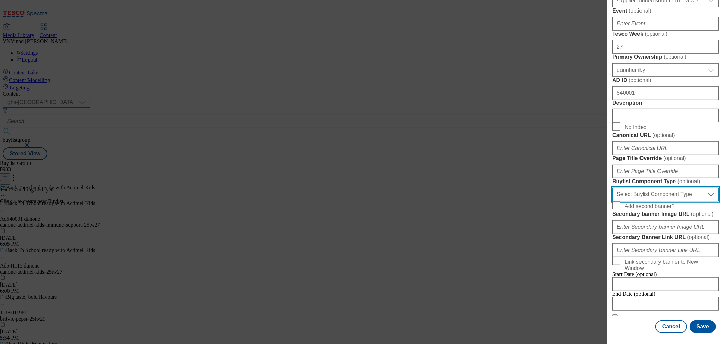
click at [659, 201] on select "Select Buylist Component Type Banner Competition Header Meal" at bounding box center [665, 194] width 106 height 14
select select "Banner"
click at [612, 201] on select "Select Buylist Component Type Banner Competition Header Meal" at bounding box center [665, 194] width 106 height 14
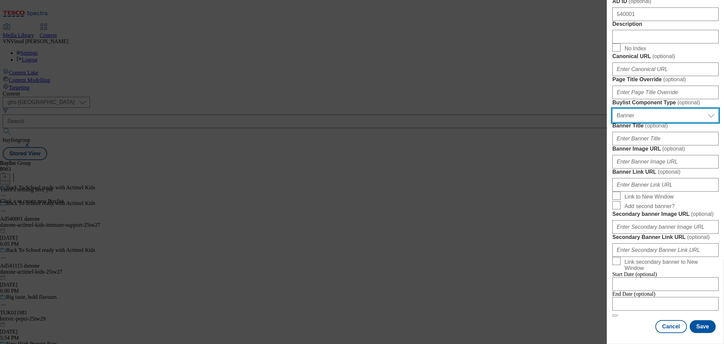
scroll to position [655, 0]
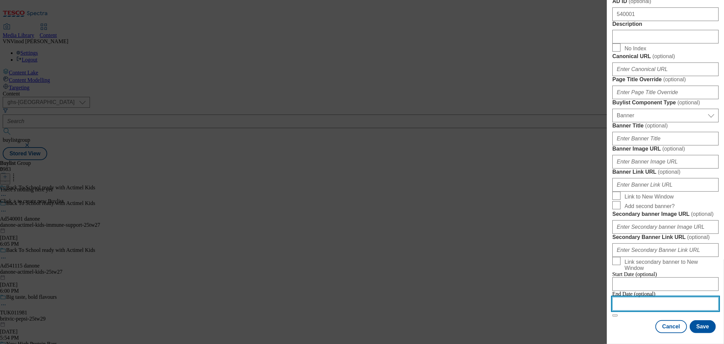
click at [657, 298] on input "Modal" at bounding box center [665, 304] width 106 height 14
select select "2025"
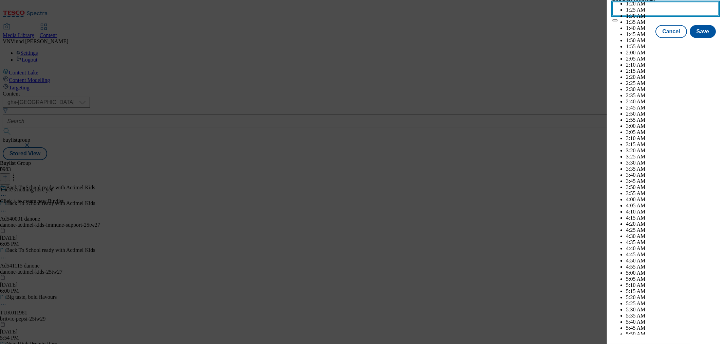
scroll to position [2729, 0]
select select "November"
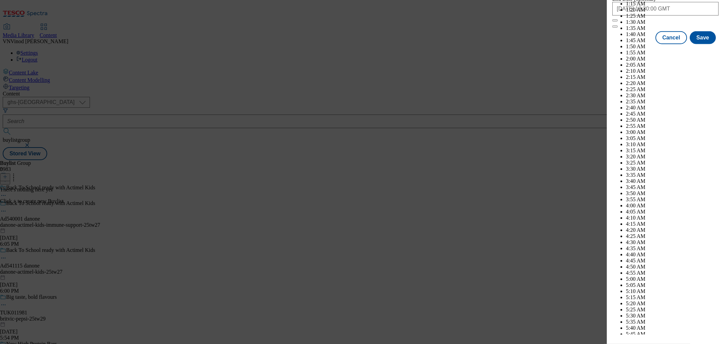
click at [633, 44] on div "Cancel Save" at bounding box center [665, 37] width 106 height 13
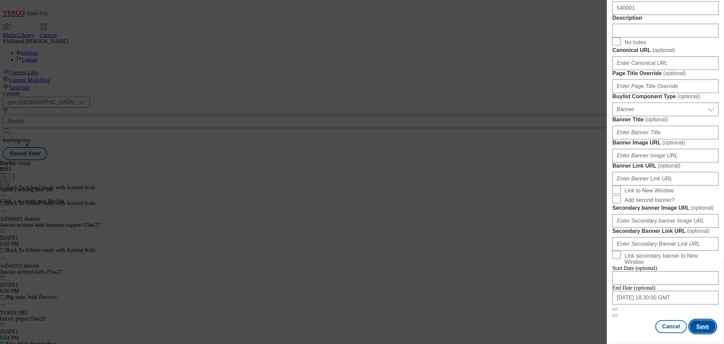
click at [701, 323] on button "Save" at bounding box center [703, 326] width 26 height 13
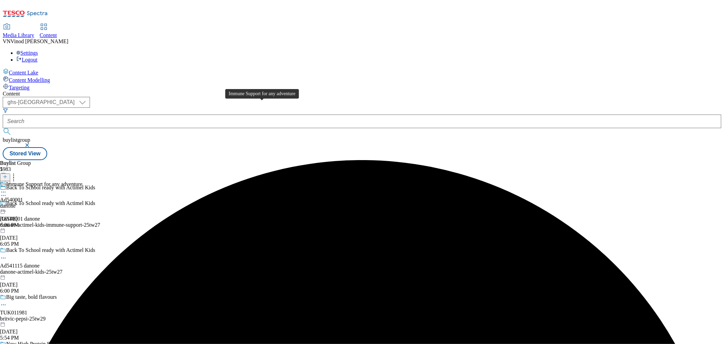
click at [83, 181] on span "Immune Support for any adventure" at bounding box center [44, 184] width 76 height 7
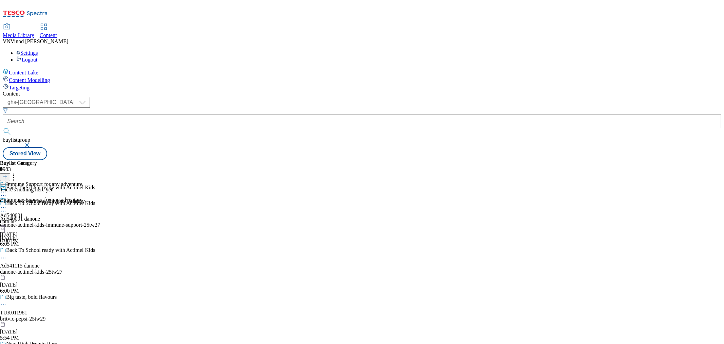
click at [7, 174] on icon at bounding box center [5, 176] width 5 height 5
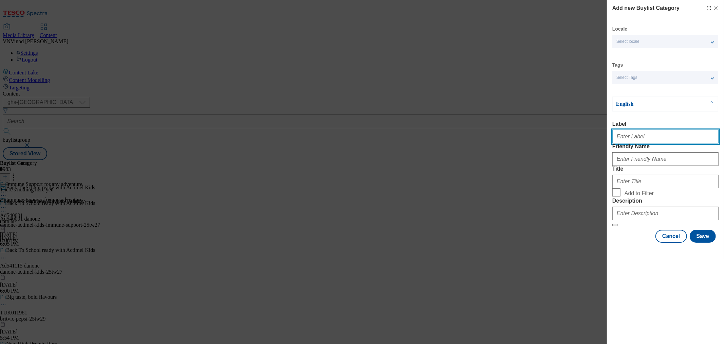
click at [638, 143] on input "Label" at bounding box center [665, 137] width 106 height 14
paste input "540001"
type input "Ad540001"
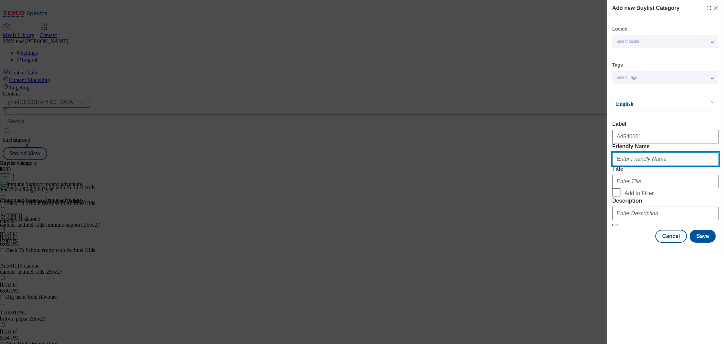
click at [664, 166] on input "Friendly Name" at bounding box center [665, 159] width 106 height 14
paste input "danone-actimel-kids-immune-support"
type input "danone-actimel-kids-immune-support"
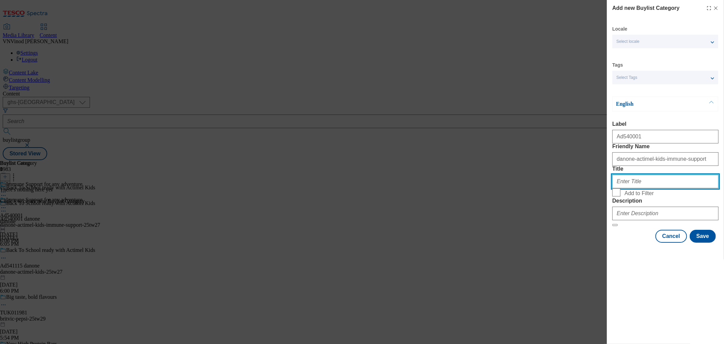
click at [639, 188] on input "Title" at bounding box center [665, 182] width 106 height 14
paste input "Danone"
type input "Danone"
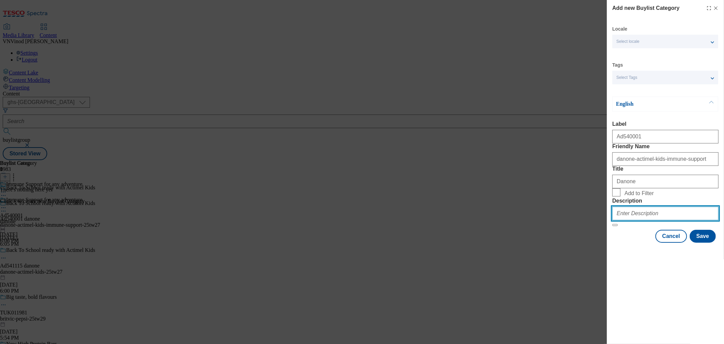
click at [644, 220] on input "Description" at bounding box center [665, 213] width 106 height 14
click at [701, 242] on button "Save" at bounding box center [703, 236] width 26 height 13
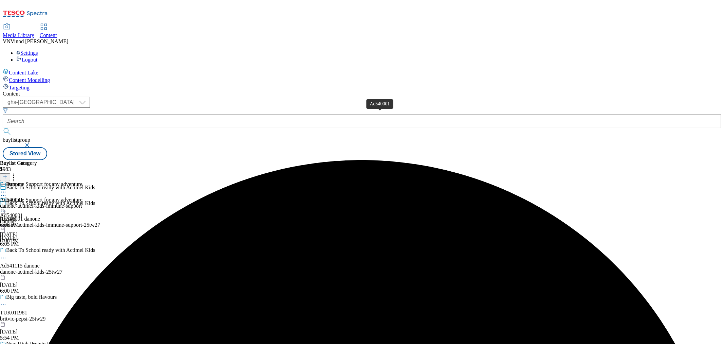
click at [23, 197] on div "Ad540001" at bounding box center [11, 200] width 23 height 6
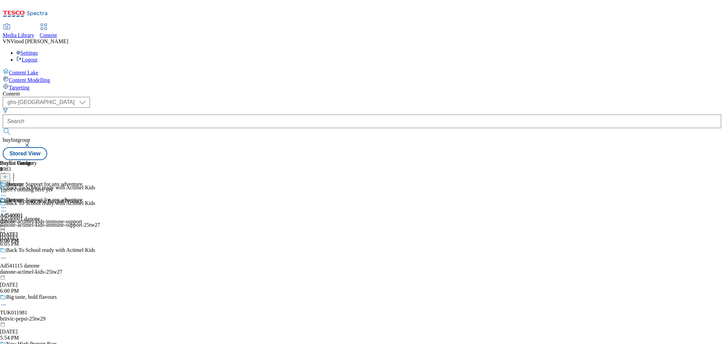
click at [7, 174] on icon at bounding box center [5, 176] width 5 height 5
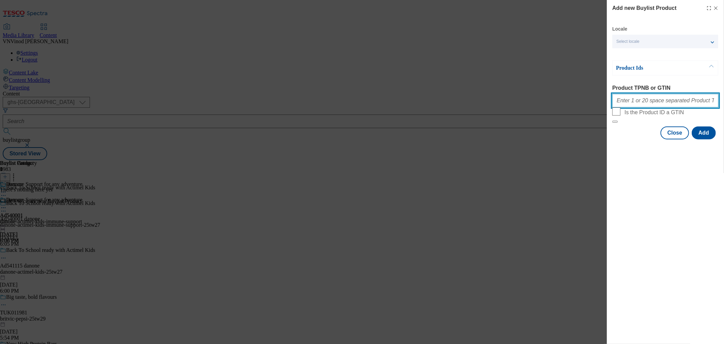
click at [674, 107] on input "Product TPNB or GTIN" at bounding box center [665, 101] width 106 height 14
paste input "89462336"
type input "89462336"
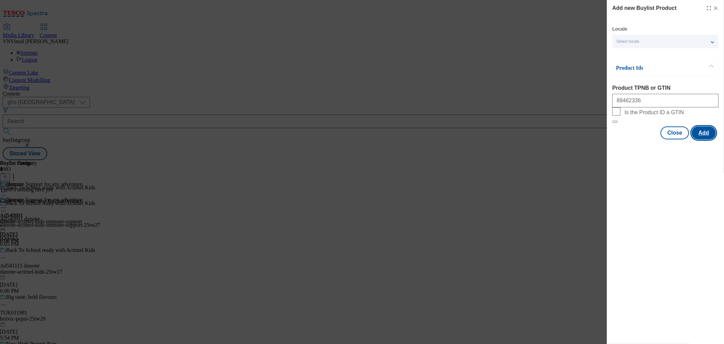
click at [704, 139] on button "Add" at bounding box center [704, 132] width 24 height 13
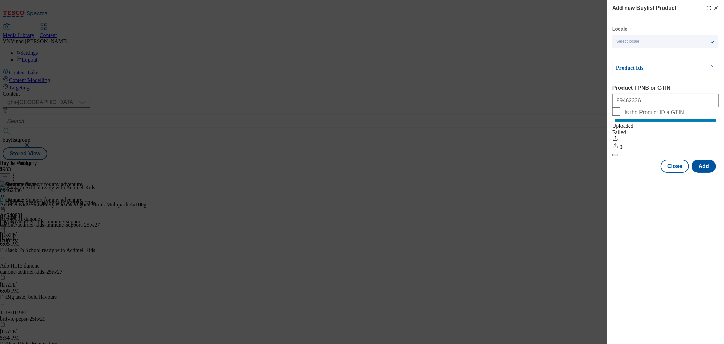
click at [716, 7] on icon "Modal" at bounding box center [715, 7] width 5 height 5
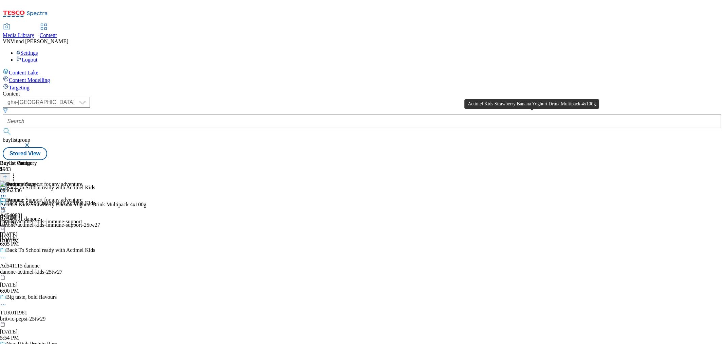
click at [146, 201] on div "Actimel Kids Strawberry Banana Yoghurt Drink Multipack 4x100g" at bounding box center [73, 204] width 146 height 6
copy div "Actimel Kids Strawberry Banana Yoghurt Drink Multipack 4x100g"
click at [7, 207] on icon at bounding box center [3, 210] width 7 height 7
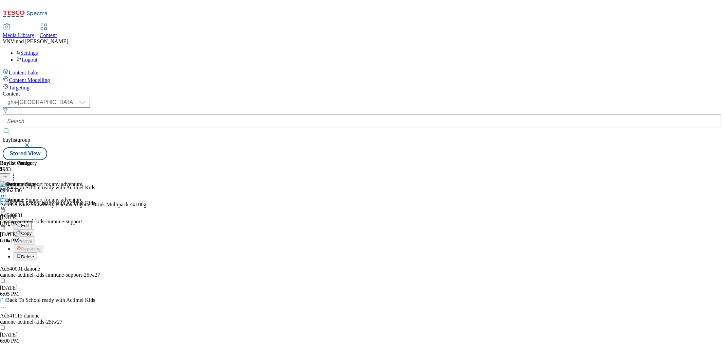
click at [32, 221] on button "Edit" at bounding box center [23, 225] width 18 height 8
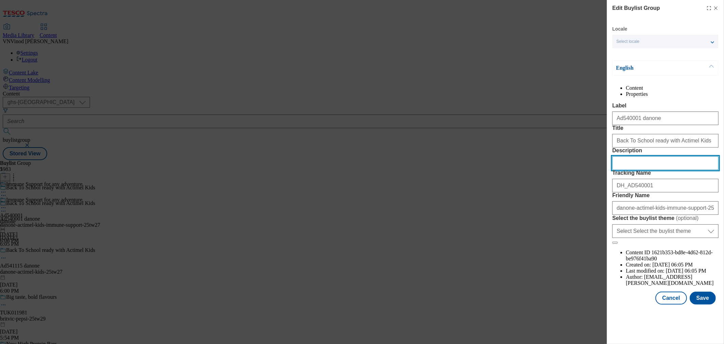
click at [647, 170] on input "Description" at bounding box center [665, 163] width 106 height 14
paste input "Actimel Kids Strawberry Banana Yoghurt Drink Multipack 4x100g"
type input "Actimel Kids Strawberry Banana Yoghurt Drink Multipack 4x100g"
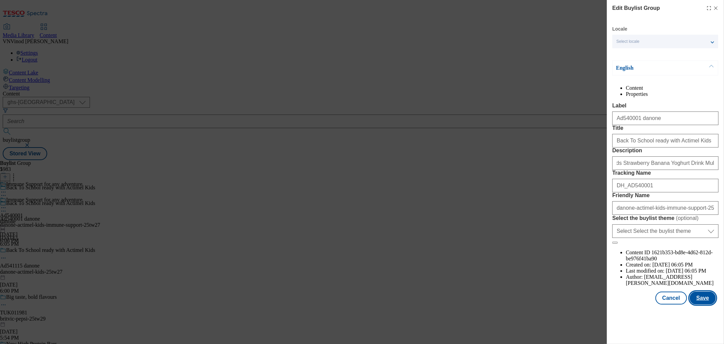
click at [700, 304] on button "Save" at bounding box center [703, 297] width 26 height 13
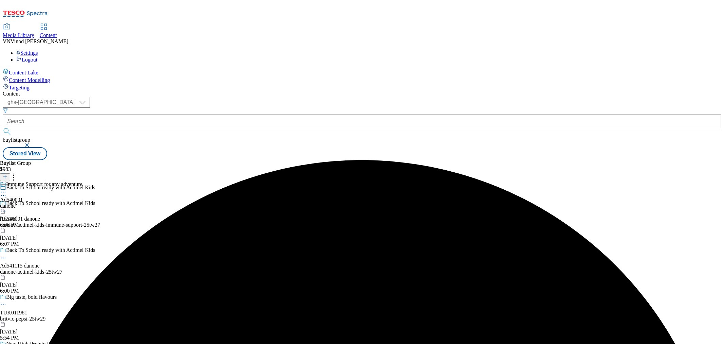
click at [7, 188] on icon at bounding box center [3, 191] width 7 height 7
click at [32, 202] on button "Edit" at bounding box center [23, 206] width 18 height 8
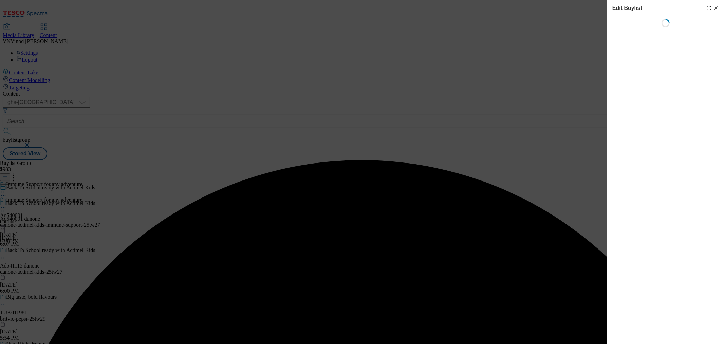
select select "tactical"
select select "supplier funded short term 1-3 weeks"
select select "dunnhumby"
select select "Banner"
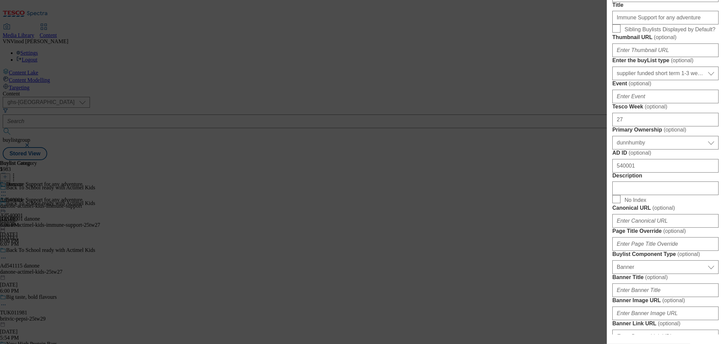
scroll to position [377, 0]
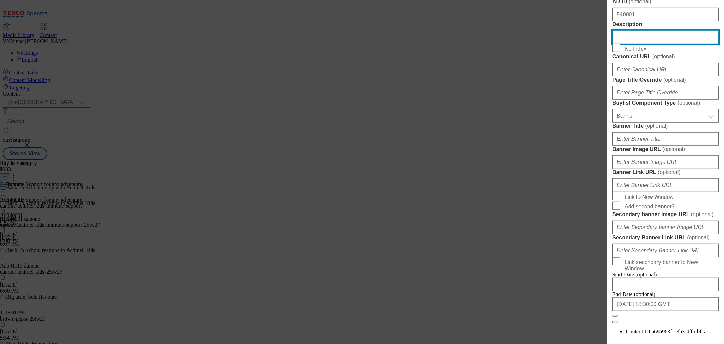
click at [647, 44] on input "Description" at bounding box center [665, 37] width 106 height 14
paste input "Actimel Kids Strawberry Banana Yoghurt Drink Multipack 4x100g"
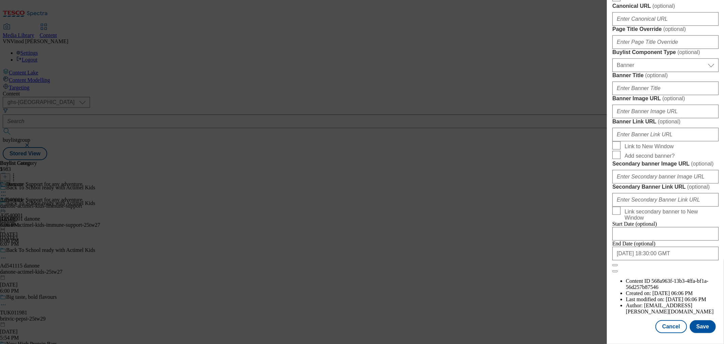
scroll to position [684, 0]
type input "Actimel Kids Strawberry Banana Yoghurt Drink Multipack 4x100g"
drag, startPoint x: 701, startPoint y: 323, endPoint x: 683, endPoint y: 308, distance: 23.2
click at [701, 323] on button "Save" at bounding box center [703, 326] width 26 height 13
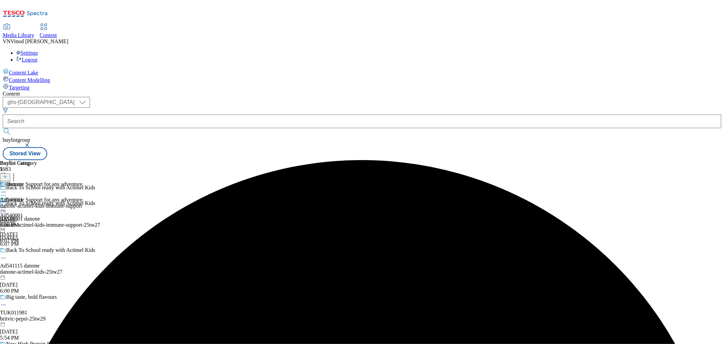
click at [7, 188] on icon at bounding box center [3, 191] width 7 height 7
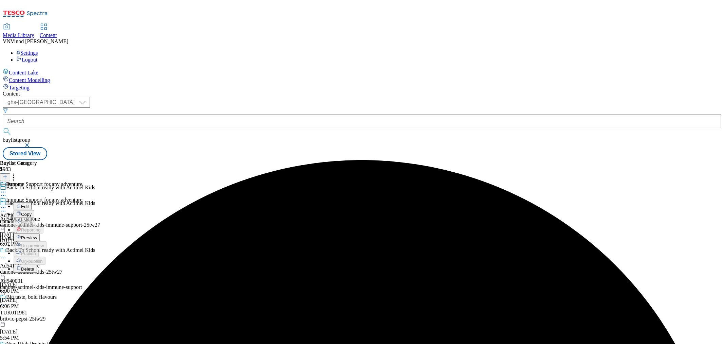
click at [32, 202] on button "Edit" at bounding box center [23, 206] width 18 height 8
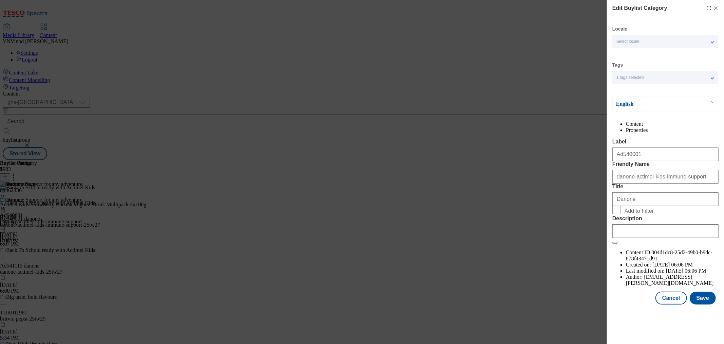
click at [634, 238] on div "Modal" at bounding box center [665, 229] width 106 height 16
click at [636, 238] on input "Description" at bounding box center [665, 231] width 106 height 14
paste input "Actimel Kids Strawberry Banana Yoghurt Drink Multipack 4x100g"
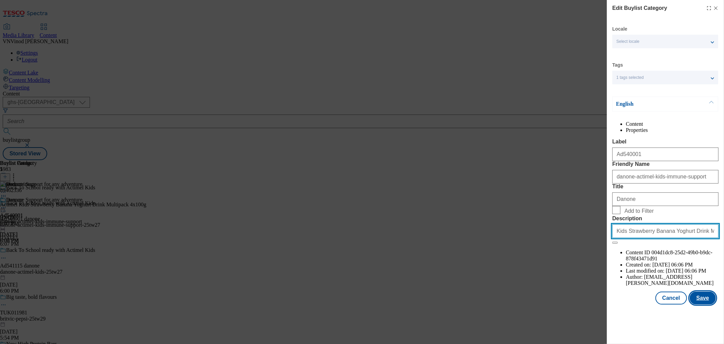
type input "Actimel Kids Strawberry Banana Yoghurt Drink Multipack 4x100g"
click at [706, 304] on button "Save" at bounding box center [703, 297] width 26 height 13
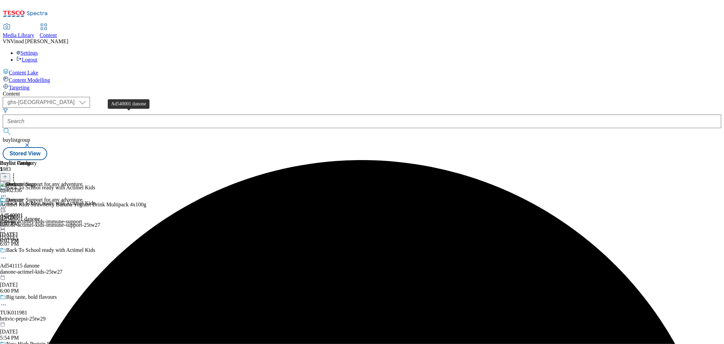
click at [40, 216] on div "Ad540001 danone" at bounding box center [20, 219] width 40 height 6
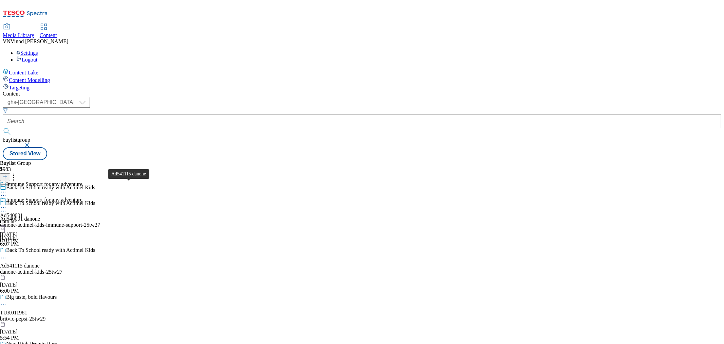
click at [40, 262] on div "Ad541115 danone" at bounding box center [20, 265] width 40 height 6
click at [40, 216] on div "Ad540001 danone" at bounding box center [20, 219] width 40 height 6
